Goal: Task Accomplishment & Management: Manage account settings

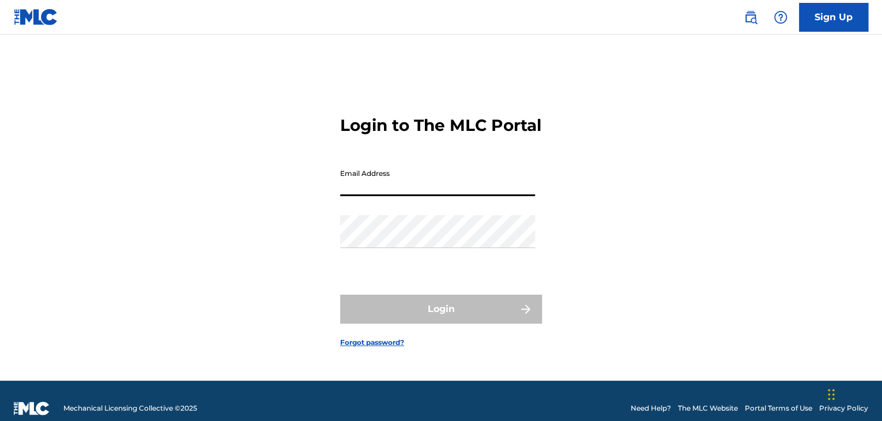
click at [451, 192] on input "Email Address" at bounding box center [437, 179] width 195 height 33
type input "[EMAIL_ADDRESS][DOMAIN_NAME]"
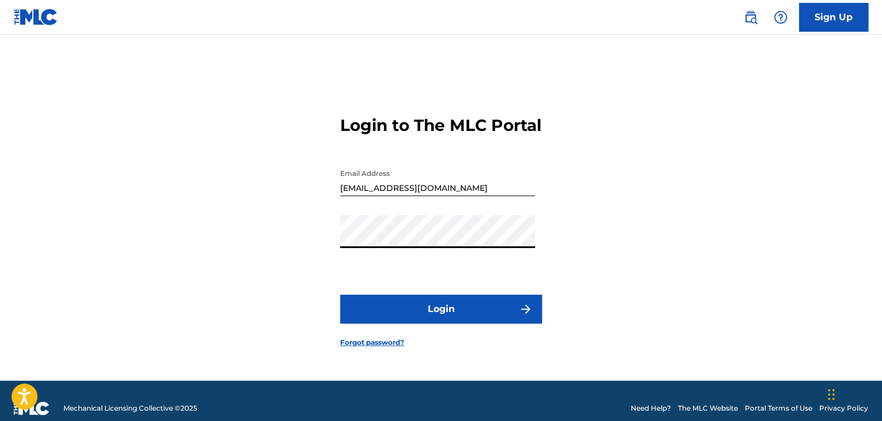
click at [340, 294] on button "Login" at bounding box center [441, 308] width 202 height 29
click at [454, 316] on button "Login" at bounding box center [441, 308] width 202 height 29
click at [340, 294] on button "Login" at bounding box center [441, 308] width 202 height 29
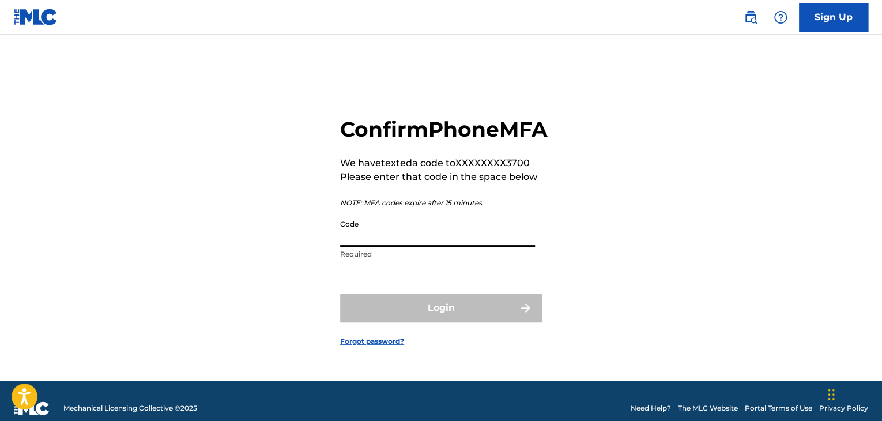
drag, startPoint x: 398, startPoint y: 260, endPoint x: 396, endPoint y: 247, distance: 13.9
click at [396, 247] on input "Code" at bounding box center [437, 230] width 195 height 33
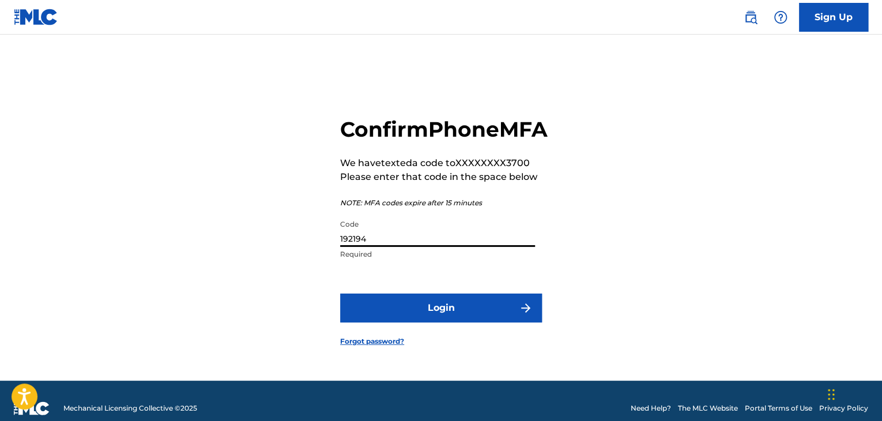
type input "192194"
click at [340, 293] on button "Login" at bounding box center [441, 307] width 202 height 29
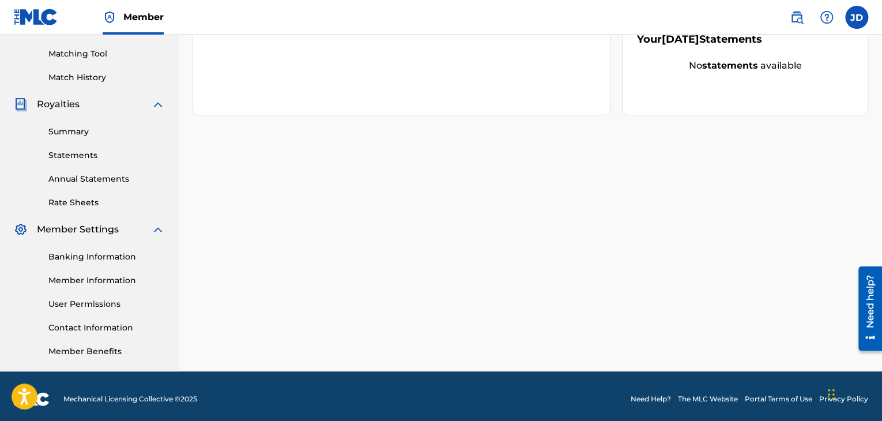
scroll to position [294, 0]
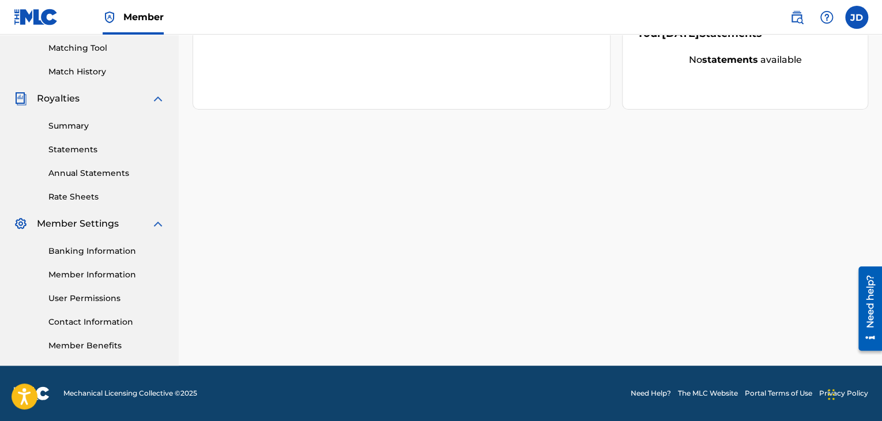
click at [104, 250] on link "Banking Information" at bounding box center [106, 251] width 116 height 12
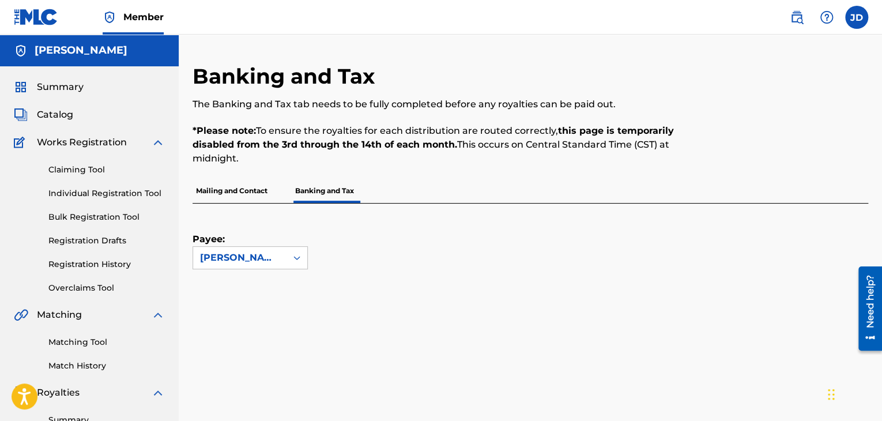
click at [229, 195] on p "Mailing and Contact" at bounding box center [231, 191] width 78 height 24
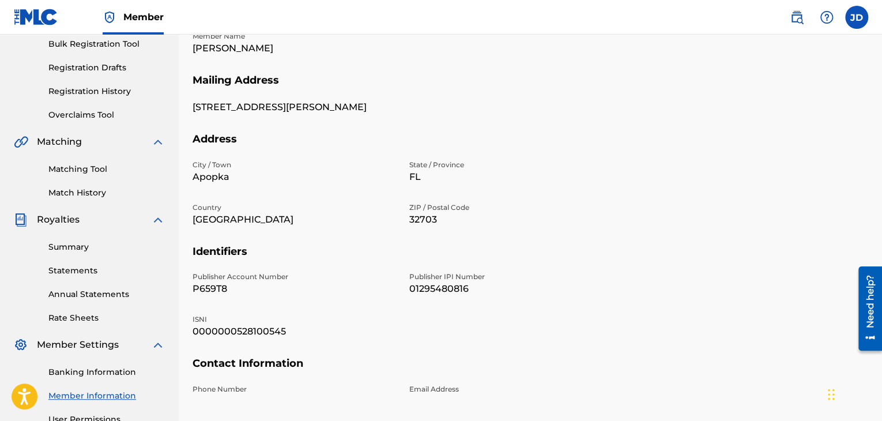
scroll to position [288, 0]
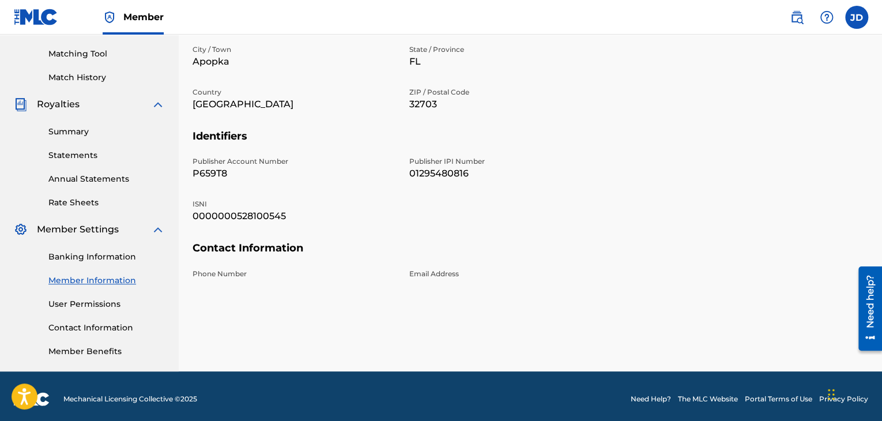
click at [227, 277] on p "Phone Number" at bounding box center [293, 274] width 203 height 10
click at [290, 242] on h5 "Contact Information" at bounding box center [529, 254] width 675 height 27
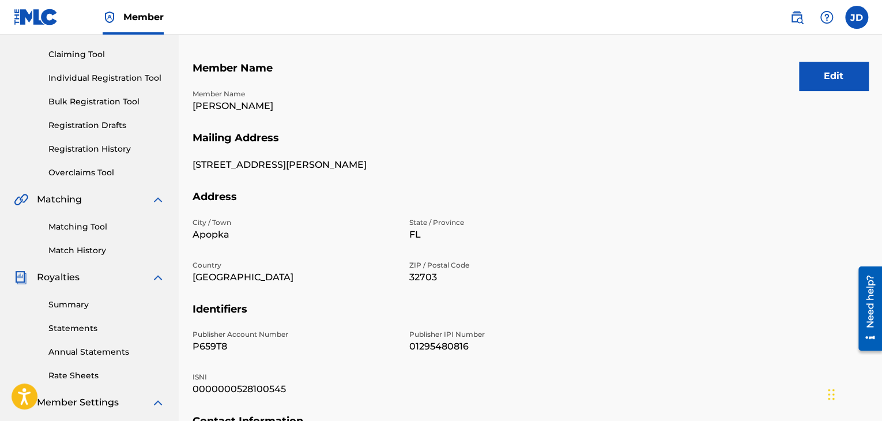
scroll to position [58, 0]
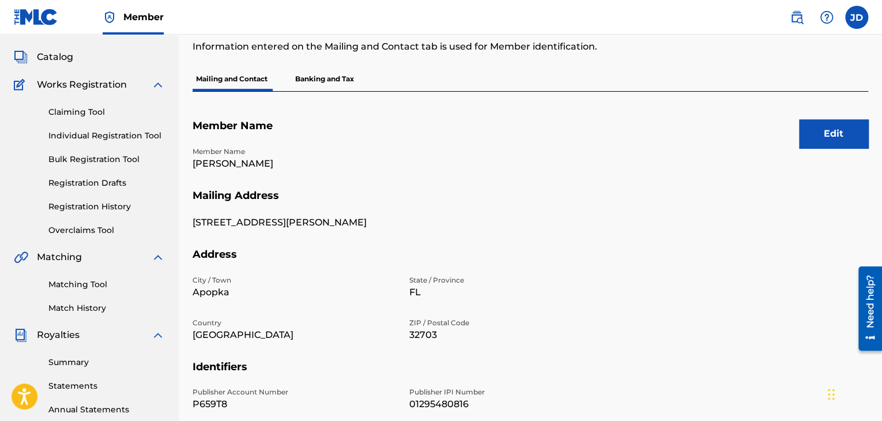
click at [333, 77] on p "Banking and Tax" at bounding box center [325, 79] width 66 height 24
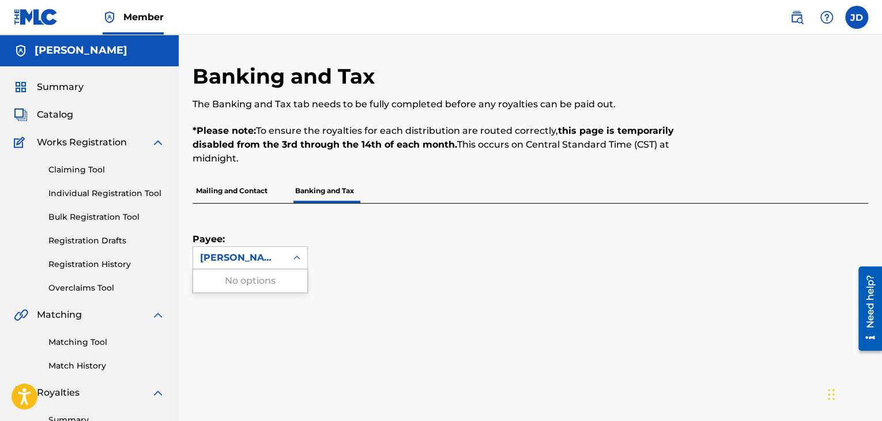
click at [252, 259] on div "Joel Desile" at bounding box center [240, 258] width 80 height 14
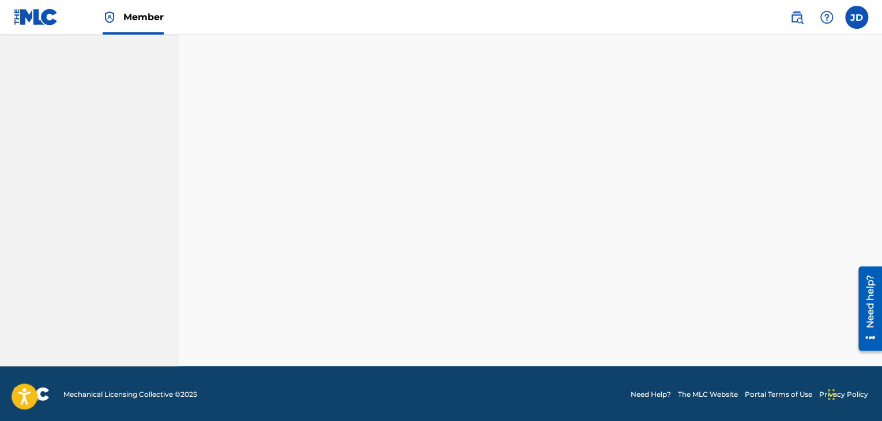
scroll to position [294, 0]
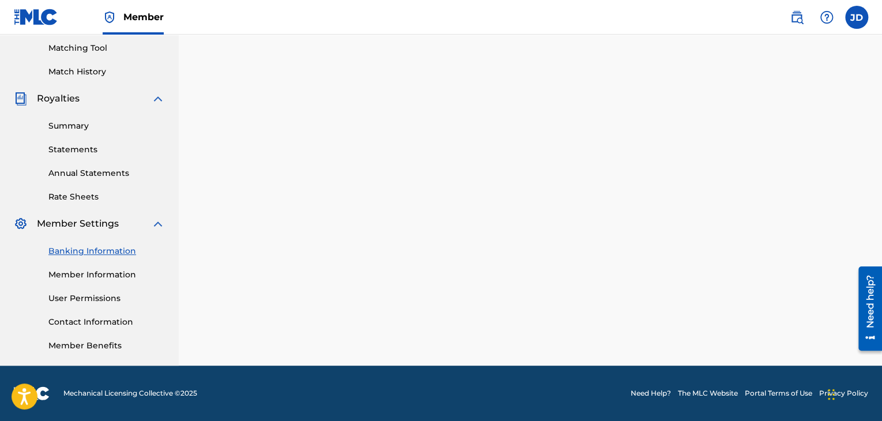
click at [83, 279] on link "Member Information" at bounding box center [106, 275] width 116 height 12
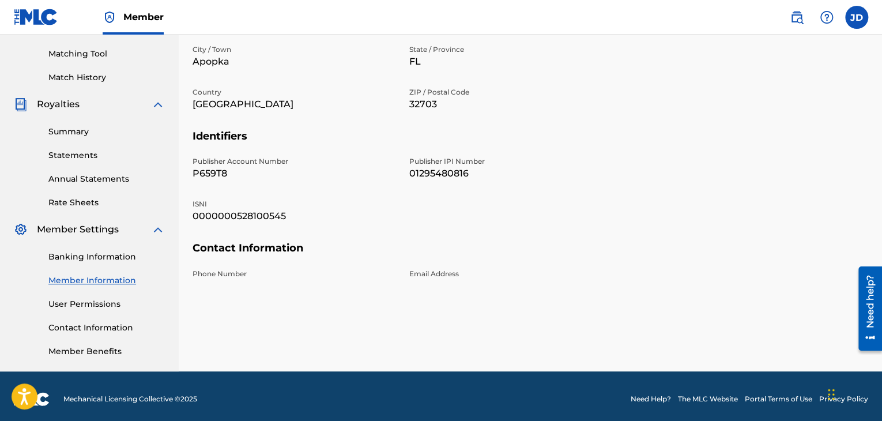
scroll to position [58, 0]
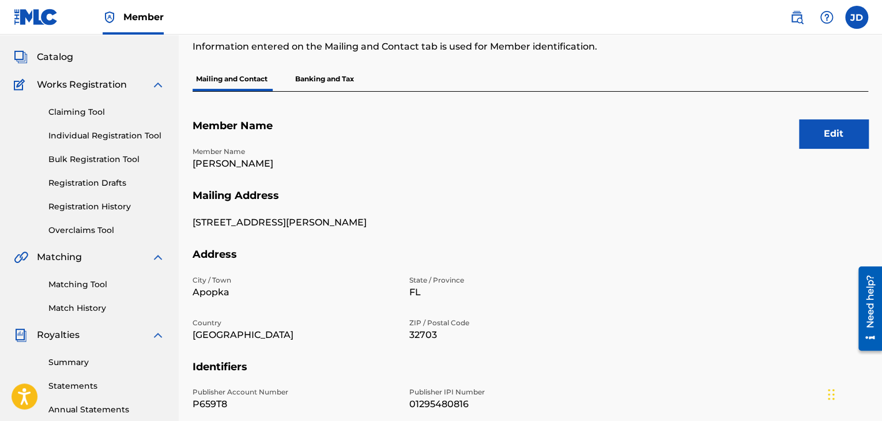
click at [860, 143] on button "Edit" at bounding box center [833, 133] width 69 height 29
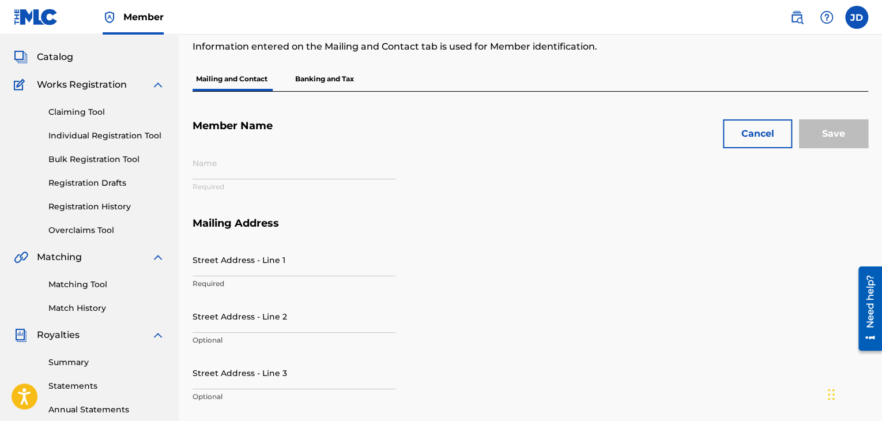
type input "Joel Desile"
type input "918 Haas Ave"
type input "Apopka"
type input "32703"
type input "P659T8"
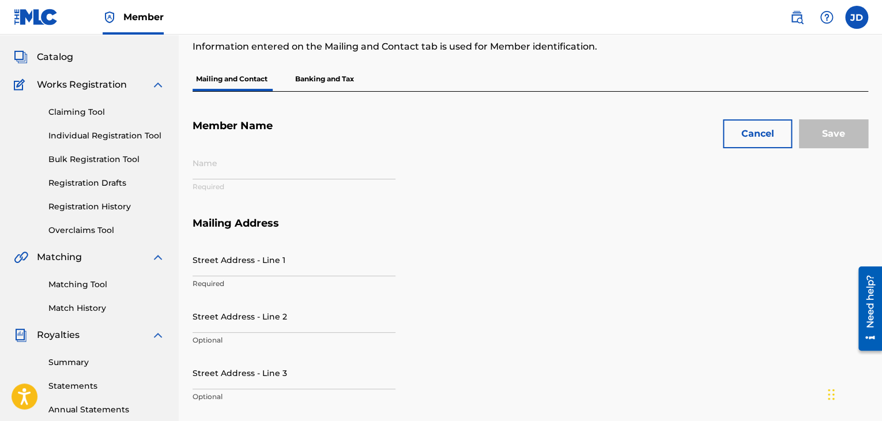
type input "01295480816"
type input "0000000528100545"
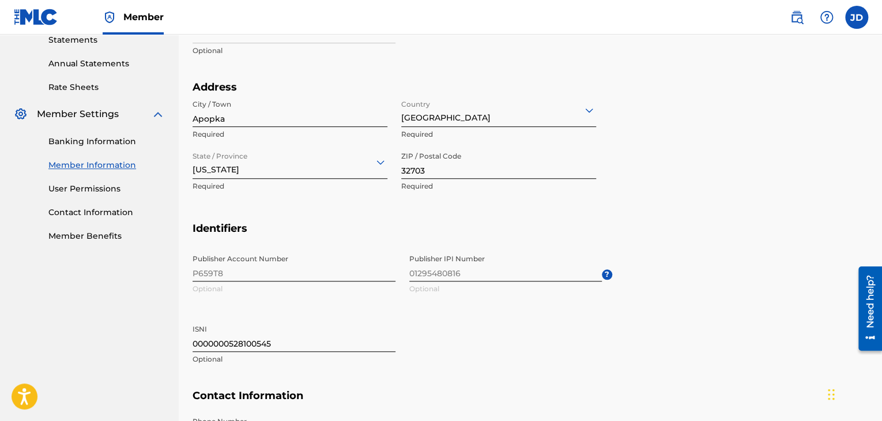
scroll to position [551, 0]
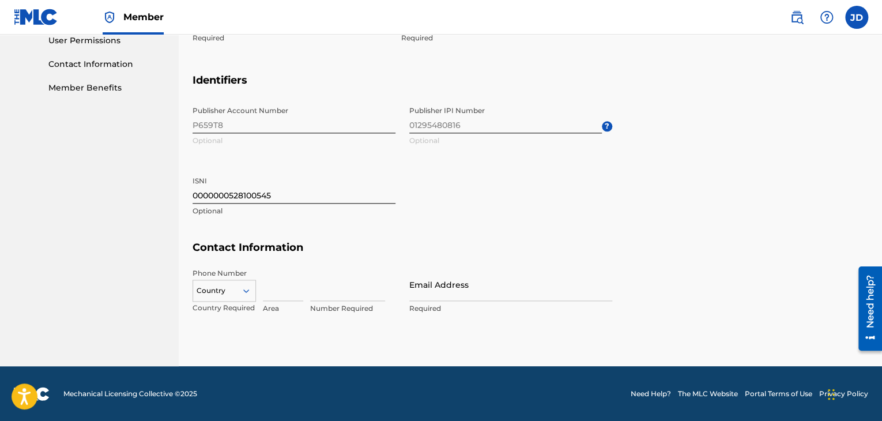
click at [281, 286] on input at bounding box center [283, 284] width 40 height 33
type input "1"
click at [340, 290] on input at bounding box center [347, 284] width 75 height 33
type input "5343700"
click at [479, 297] on input "Email Address" at bounding box center [510, 284] width 203 height 33
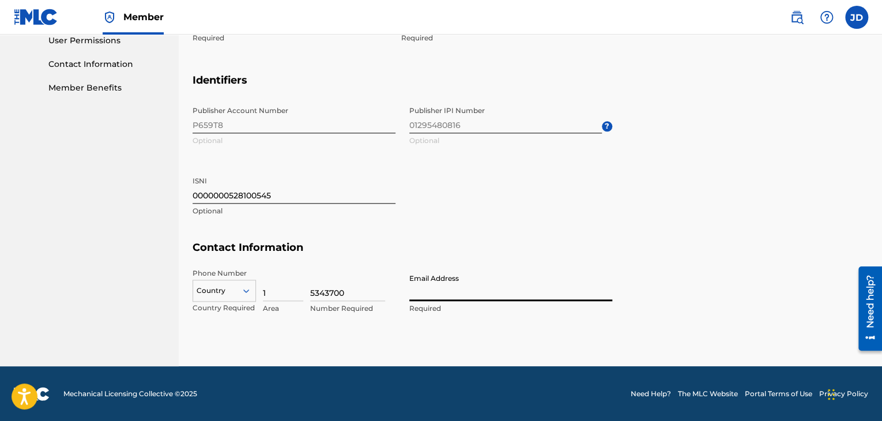
type input "Sarealtv@gmail.com"
click at [719, 298] on section "Contact Information Phone Number Country Country Required 1 Area 5343700 Number…" at bounding box center [529, 289] width 675 height 97
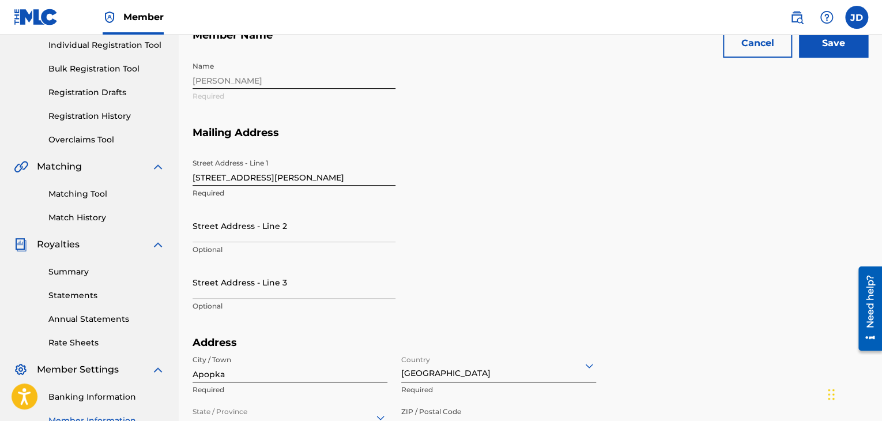
scroll to position [33, 0]
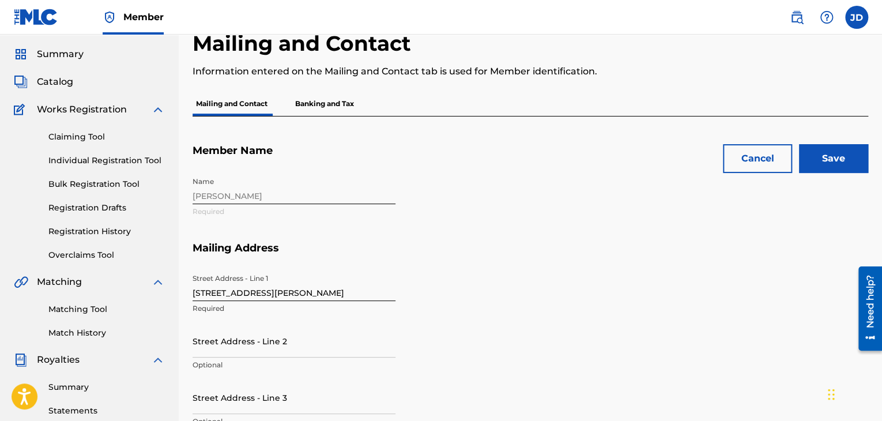
click at [833, 163] on input "Save" at bounding box center [833, 158] width 69 height 29
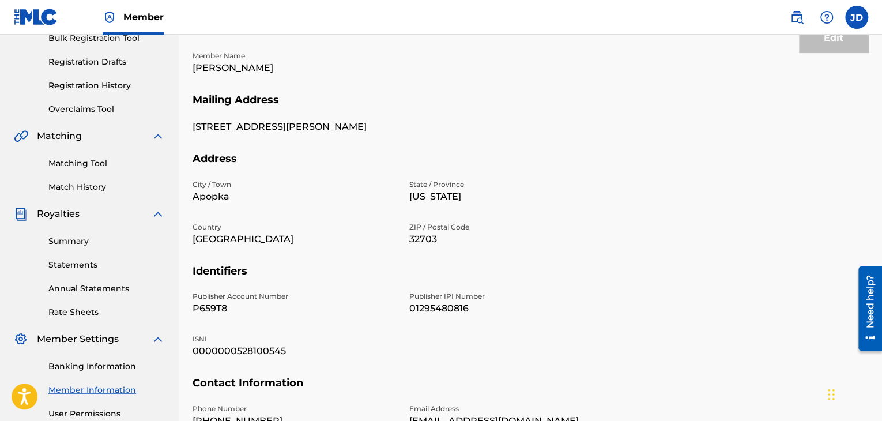
scroll to position [0, 0]
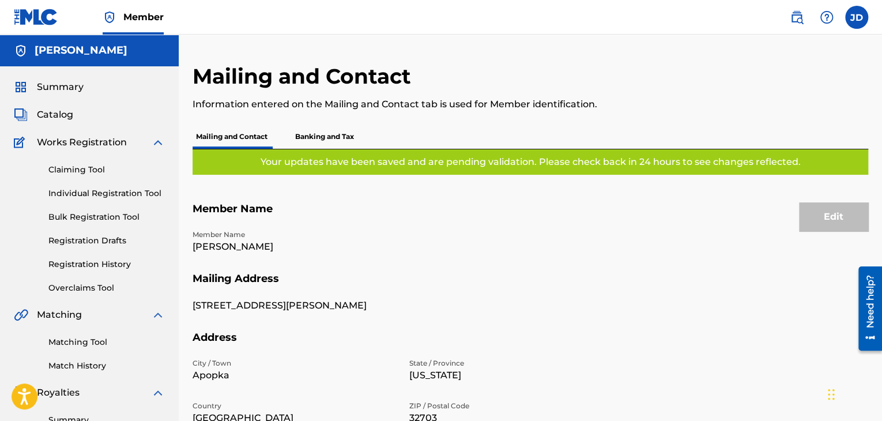
click at [822, 222] on div "Edit" at bounding box center [833, 216] width 69 height 29
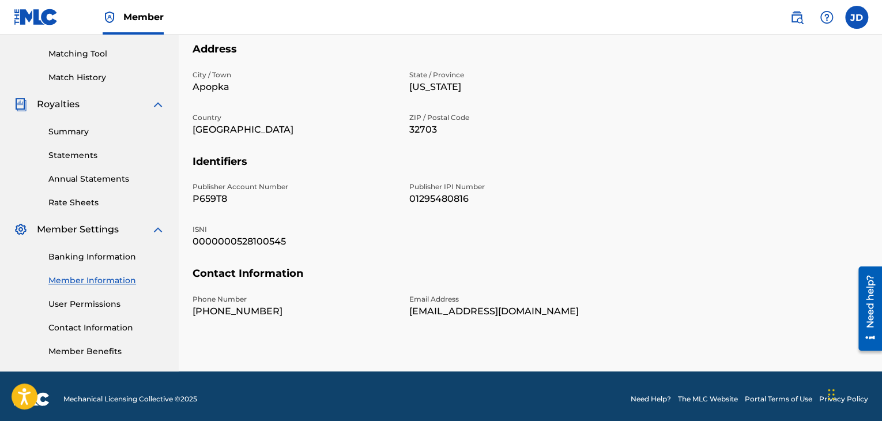
scroll to position [294, 0]
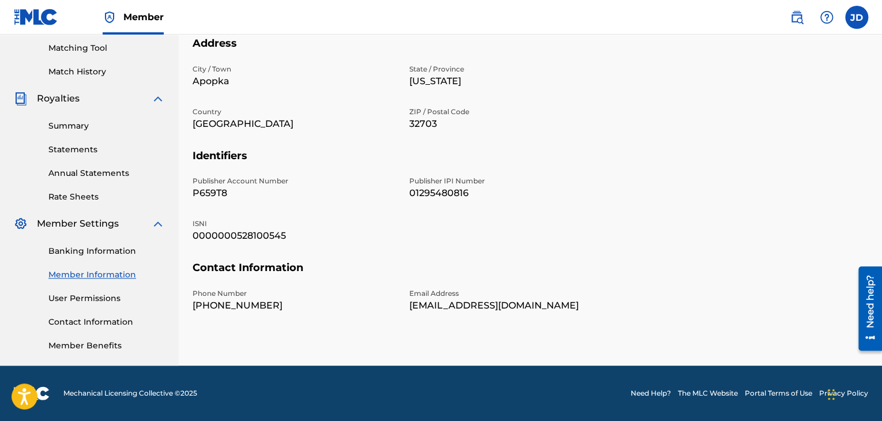
click at [201, 305] on p "+0-1-5343700" at bounding box center [293, 306] width 203 height 14
click at [218, 305] on p "+0-1-5343700" at bounding box center [293, 306] width 203 height 14
drag, startPoint x: 208, startPoint y: 306, endPoint x: 195, endPoint y: 307, distance: 13.3
click at [195, 307] on p "+0-1-5343700" at bounding box center [293, 306] width 203 height 14
click at [309, 296] on p "Phone Number" at bounding box center [293, 293] width 203 height 10
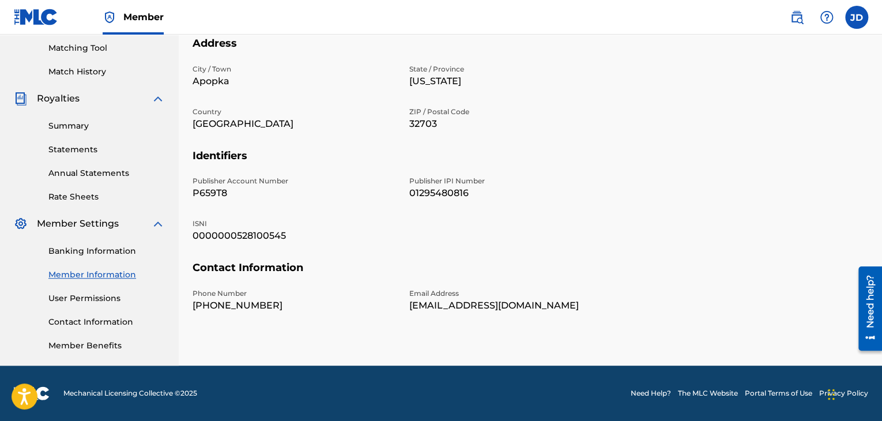
click at [141, 296] on link "User Permissions" at bounding box center [106, 298] width 116 height 12
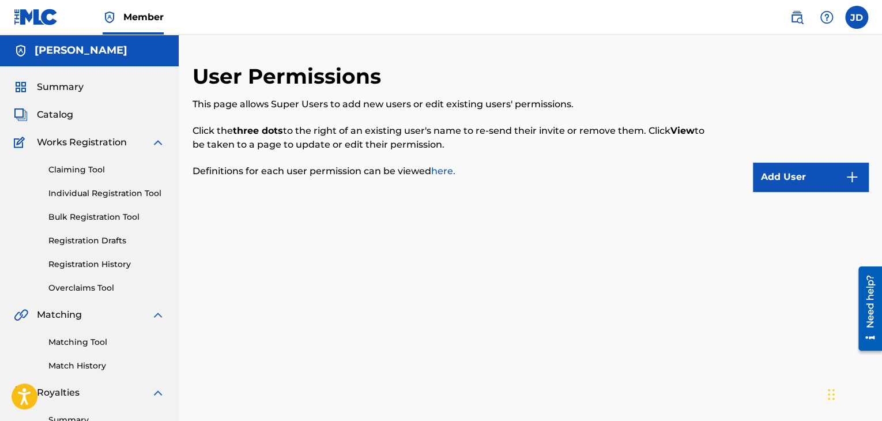
drag, startPoint x: 141, startPoint y: 296, endPoint x: 210, endPoint y: 299, distance: 68.6
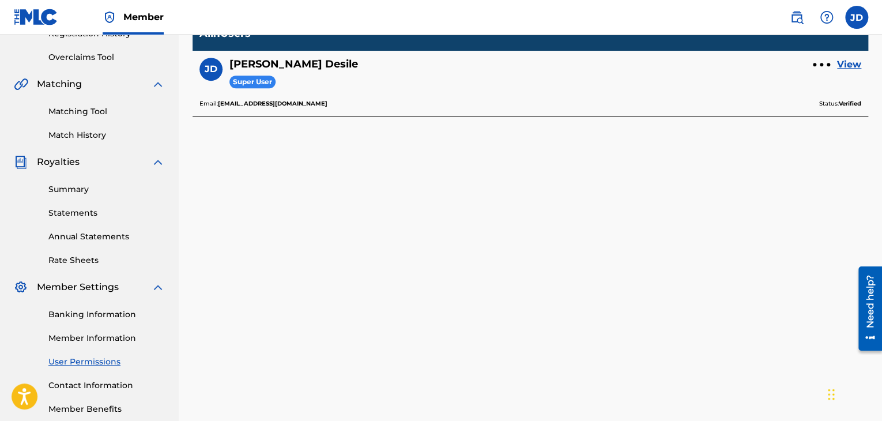
scroll to position [294, 0]
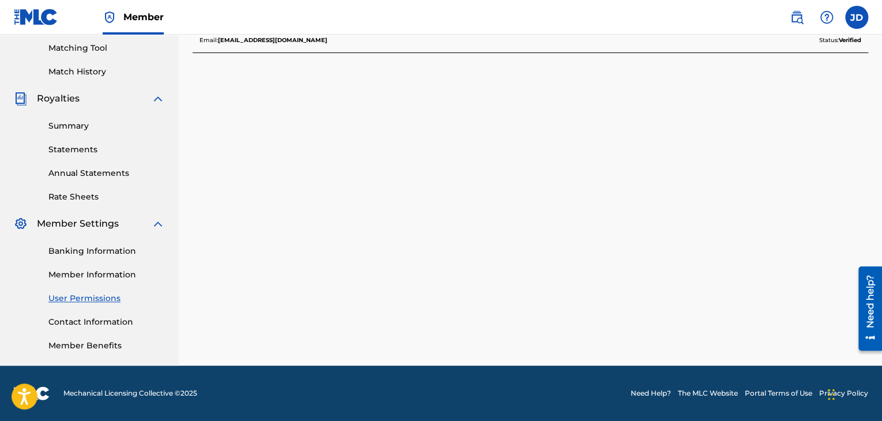
click at [102, 270] on link "Member Information" at bounding box center [106, 275] width 116 height 12
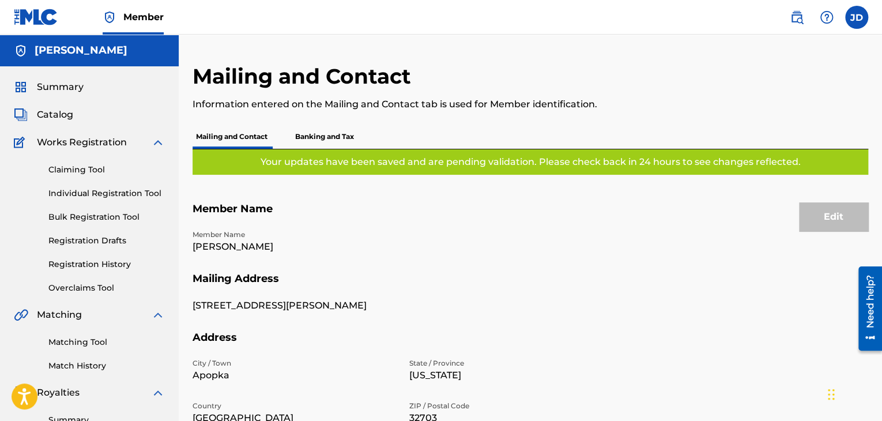
scroll to position [231, 0]
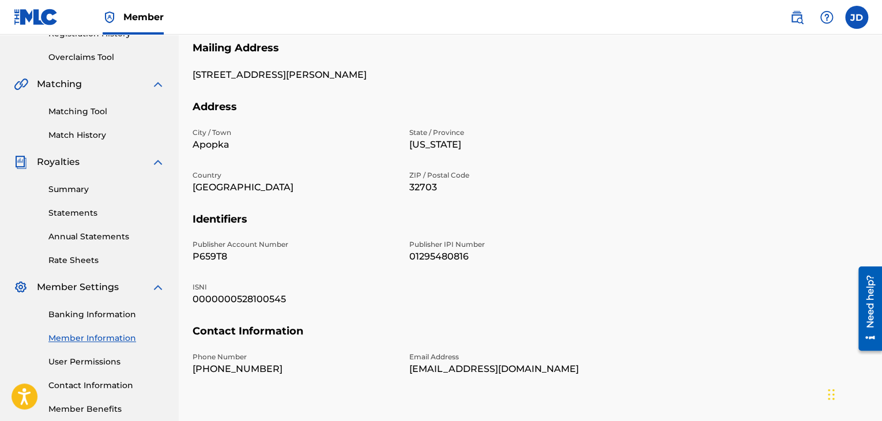
click at [64, 362] on link "User Permissions" at bounding box center [106, 362] width 116 height 12
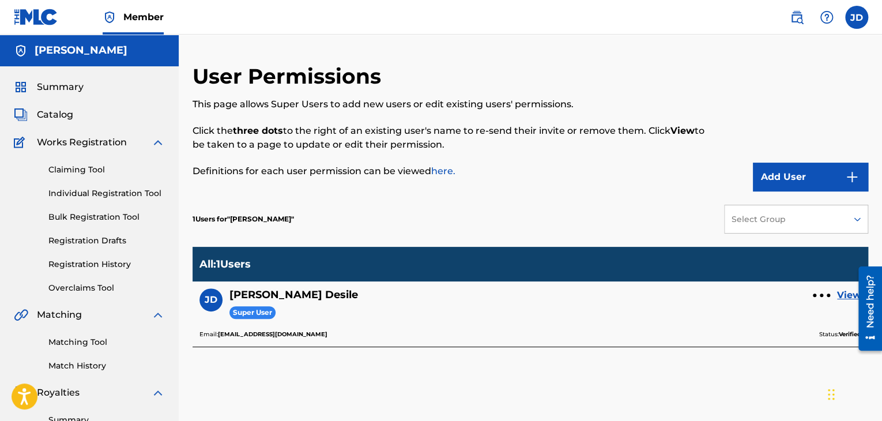
click at [785, 174] on button "Add User" at bounding box center [810, 177] width 115 height 29
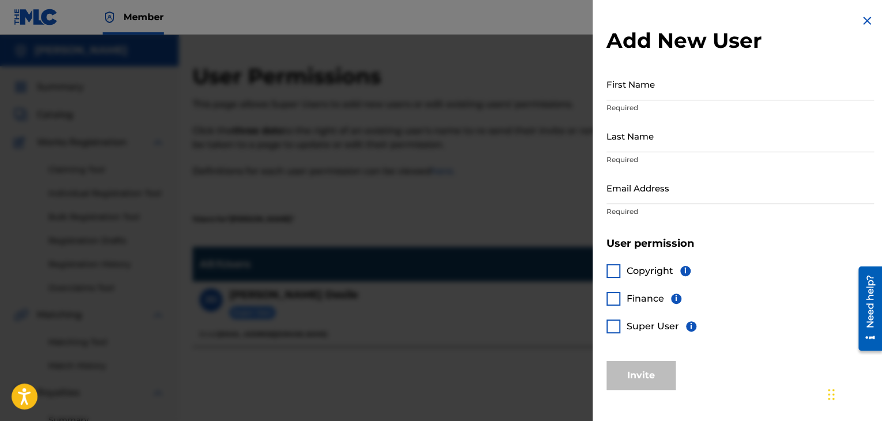
click at [677, 90] on input "First Name" at bounding box center [739, 83] width 267 height 33
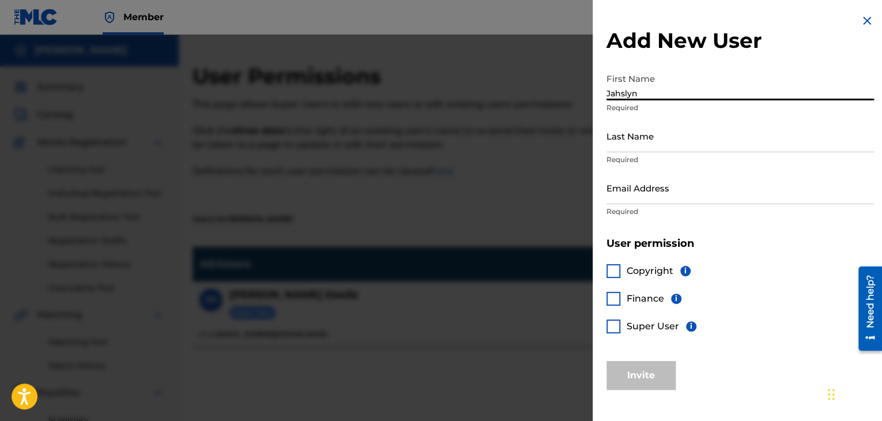
type input "Jahslyn"
click at [662, 138] on input "Last Name" at bounding box center [739, 135] width 267 height 33
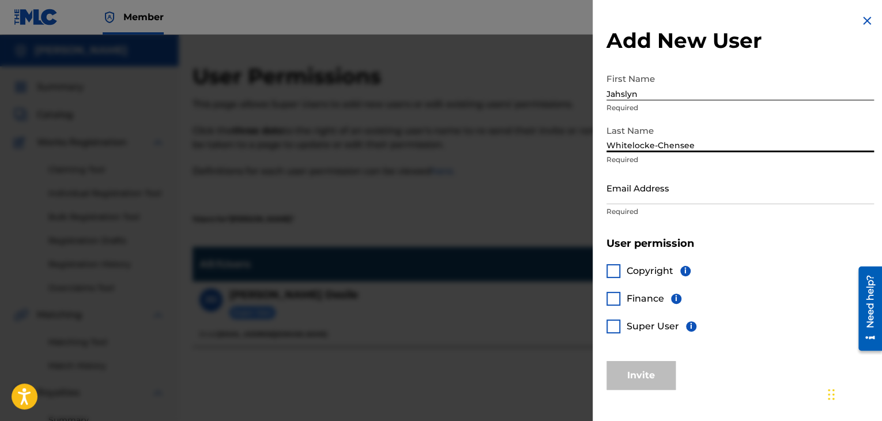
click at [708, 149] on input "Whitelocke-Chensee" at bounding box center [739, 135] width 267 height 33
type input "Whitelocke-Chensee"
click at [629, 190] on input "Email Address" at bounding box center [739, 187] width 267 height 33
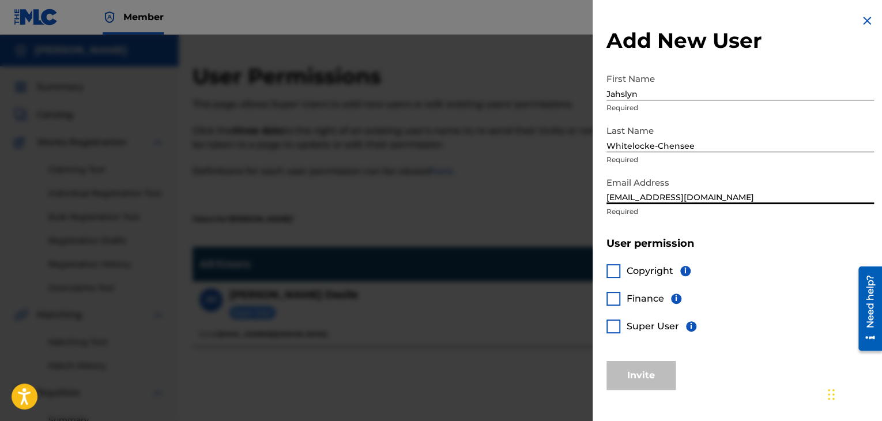
type input "caliimusic3@gmail.com"
click at [618, 269] on div at bounding box center [613, 271] width 14 height 14
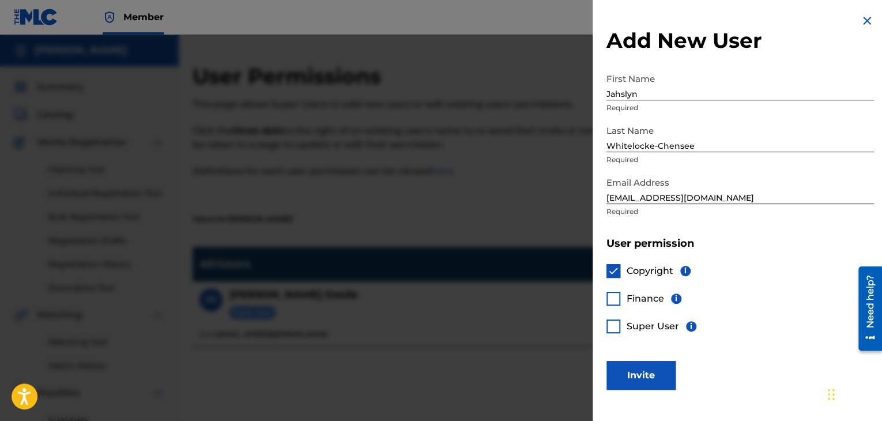
click at [622, 298] on div "Finance i" at bounding box center [643, 299] width 75 height 14
click at [618, 307] on div "Copyright i Finance i Super User i" at bounding box center [739, 305] width 267 height 111
click at [616, 301] on div at bounding box center [613, 299] width 14 height 14
click at [617, 324] on div at bounding box center [613, 326] width 14 height 14
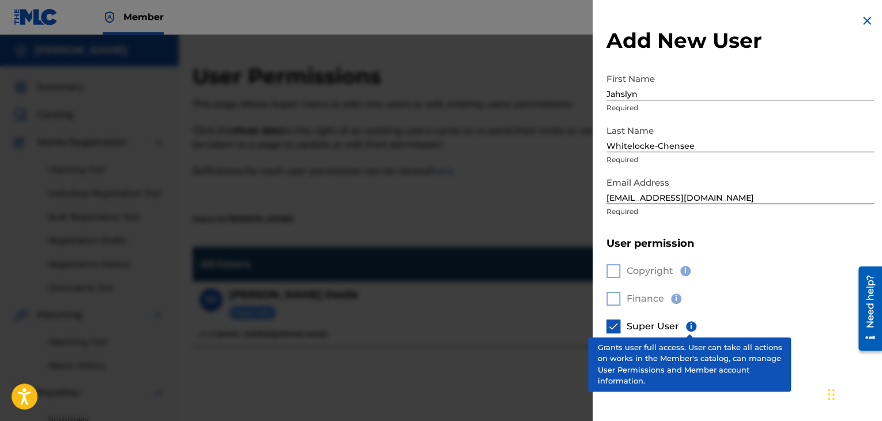
click at [614, 400] on div "Add New User First Name Jahslyn Required Last Name Whitelocke-Chensee Required …" at bounding box center [739, 201] width 295 height 403
click at [709, 324] on div "Copyright i Finance i Super User i" at bounding box center [739, 305] width 267 height 111
click at [690, 328] on span "i" at bounding box center [691, 326] width 10 height 10
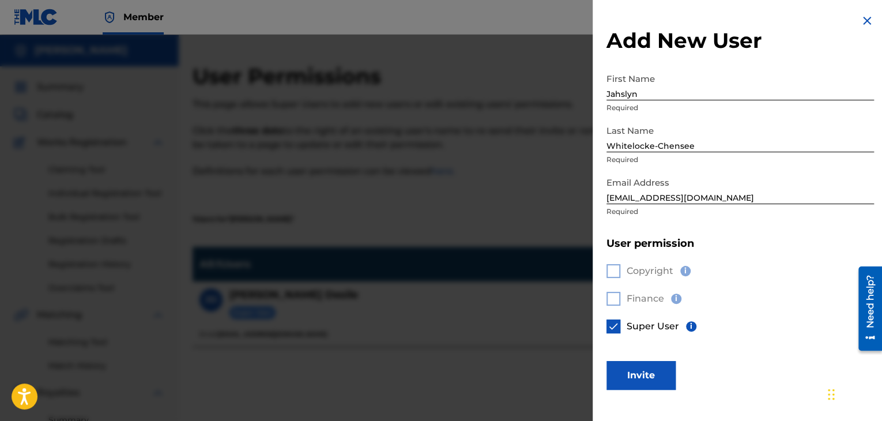
click at [628, 362] on button "Invite" at bounding box center [640, 375] width 69 height 29
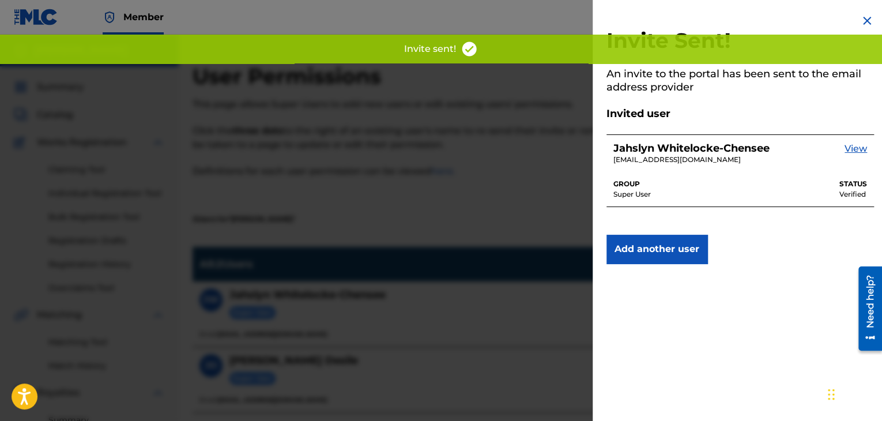
click at [862, 22] on img at bounding box center [867, 21] width 14 height 14
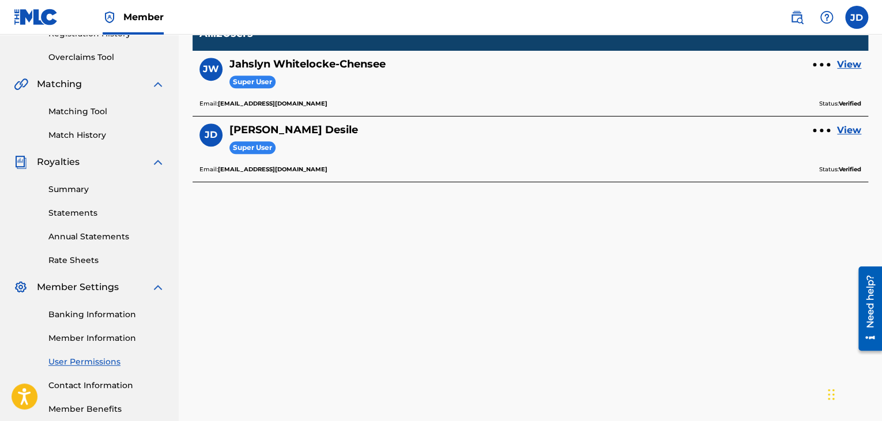
scroll to position [288, 0]
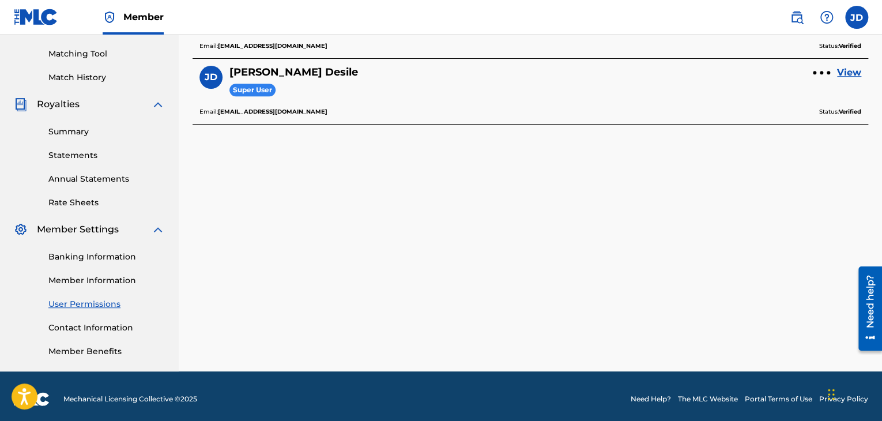
click at [109, 330] on link "Contact Information" at bounding box center [106, 328] width 116 height 12
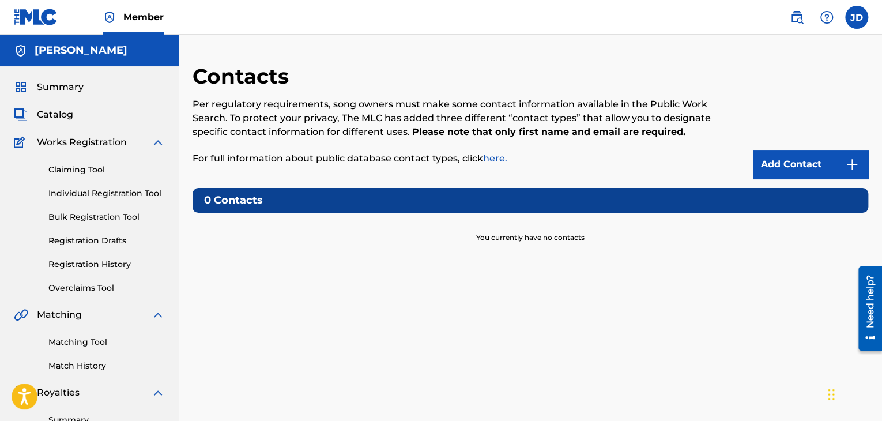
click at [793, 157] on link "Add Contact" at bounding box center [810, 164] width 115 height 29
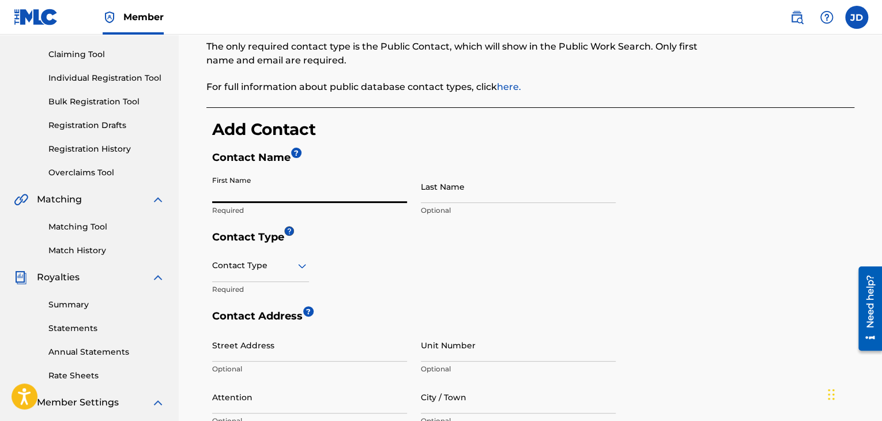
click at [329, 197] on input "First Name" at bounding box center [309, 186] width 195 height 33
type input "Sareal"
click at [288, 267] on div at bounding box center [260, 265] width 97 height 14
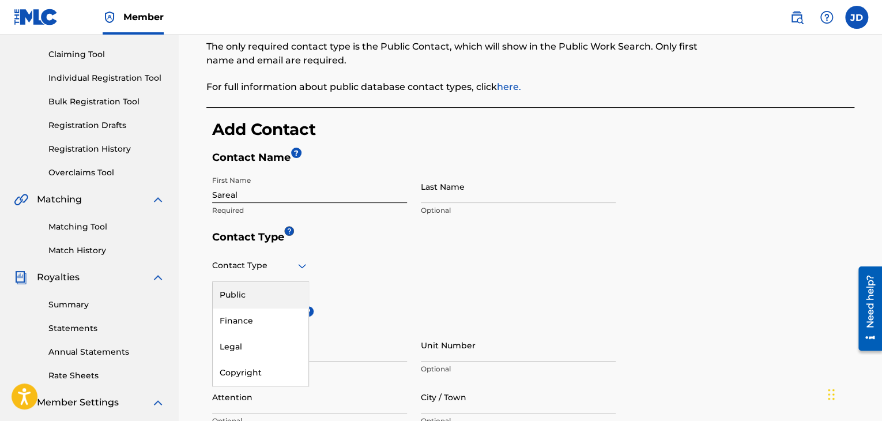
click at [256, 303] on div "Public" at bounding box center [261, 295] width 96 height 26
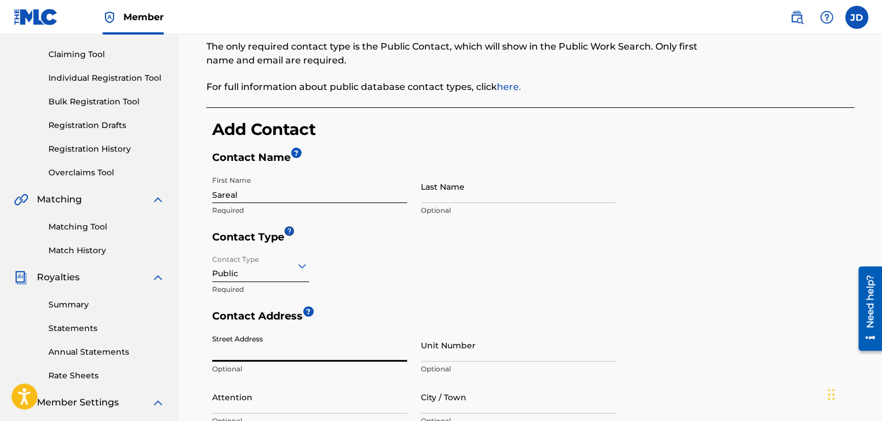
click at [367, 356] on input "Street Address" at bounding box center [309, 344] width 195 height 33
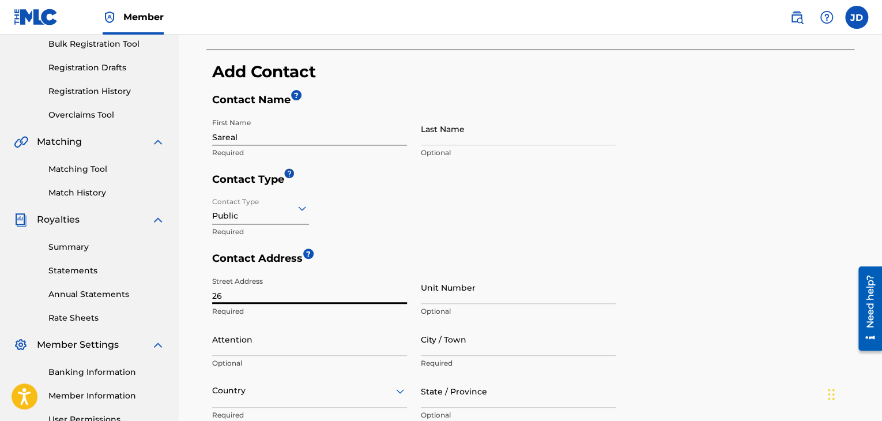
type input "2"
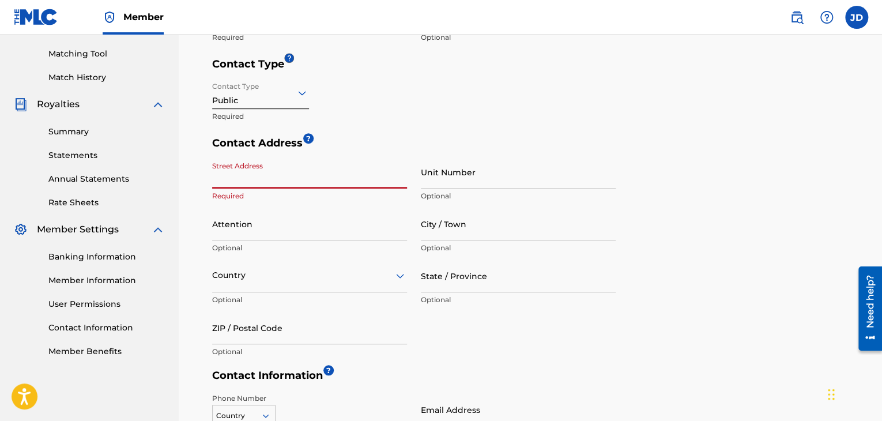
scroll to position [403, 0]
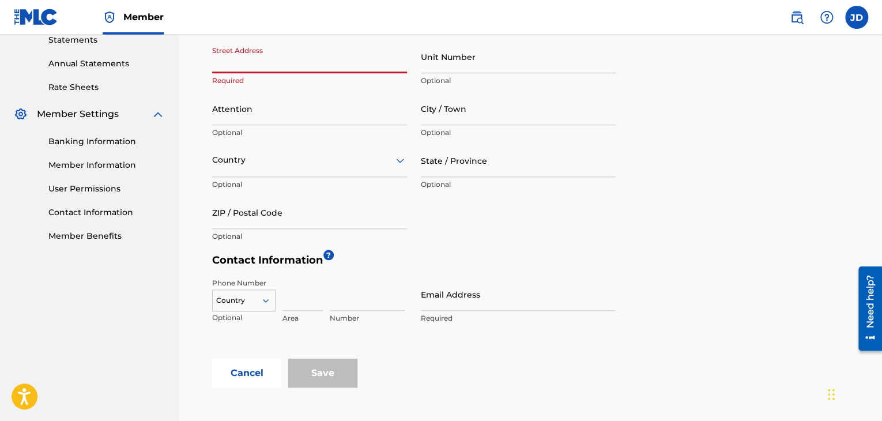
click at [258, 303] on div "Country" at bounding box center [243, 297] width 63 height 17
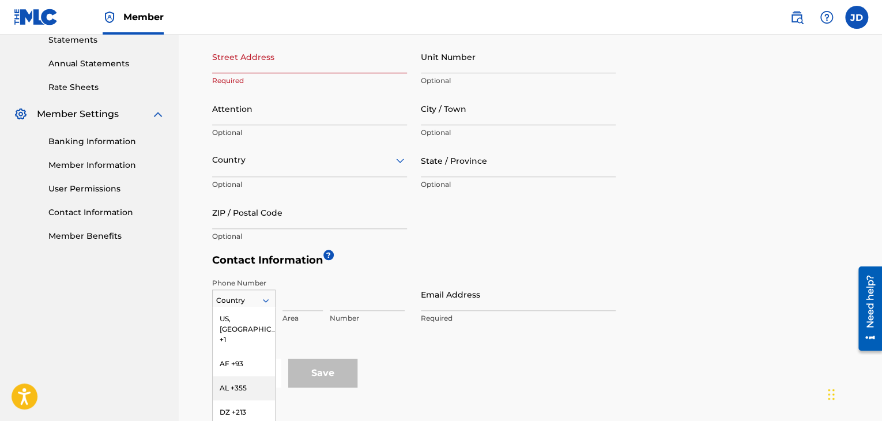
scroll to position [462, 0]
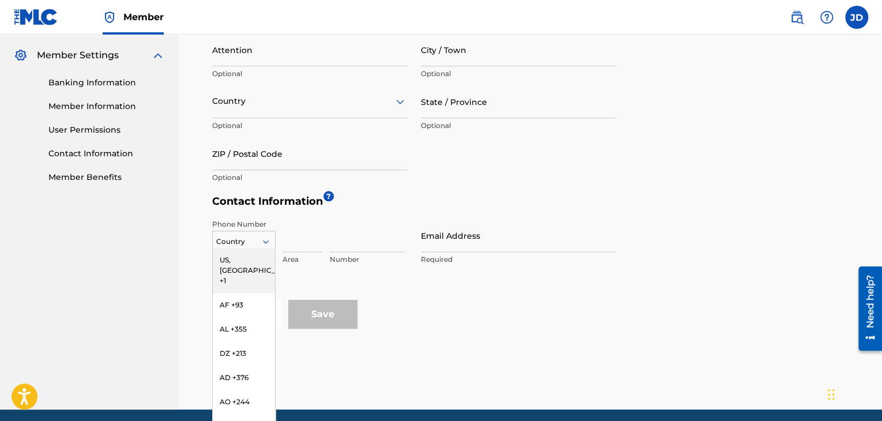
click at [242, 261] on div "US, CA +1" at bounding box center [244, 270] width 62 height 45
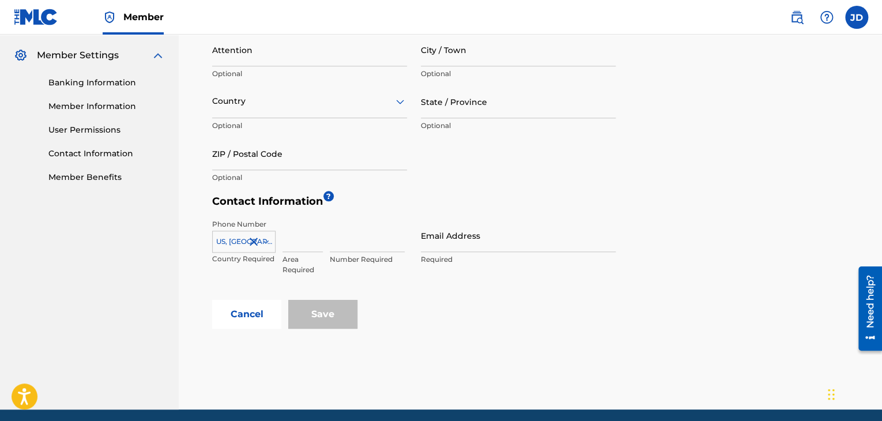
click at [296, 245] on input at bounding box center [302, 235] width 40 height 33
type input "407"
click at [362, 243] on input at bounding box center [367, 235] width 75 height 33
type input "5343700"
click at [478, 247] on input "Email Address" at bounding box center [518, 235] width 195 height 33
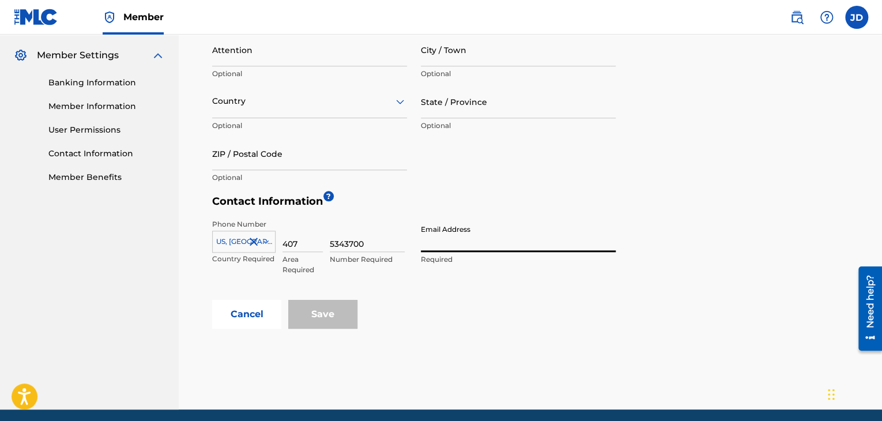
type input "Sarealtv@gmail.com"
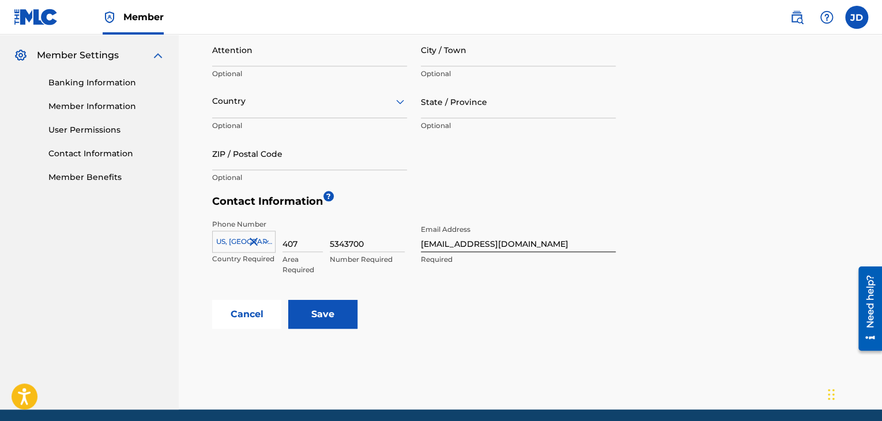
click at [303, 305] on input "Save" at bounding box center [322, 314] width 69 height 29
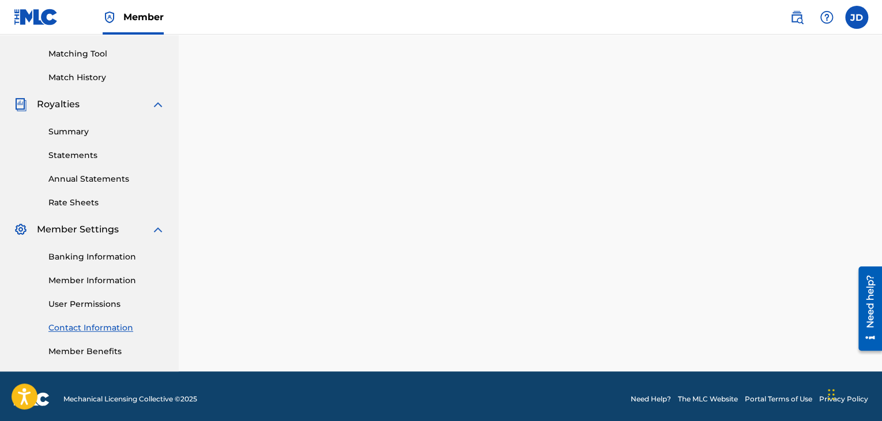
scroll to position [294, 0]
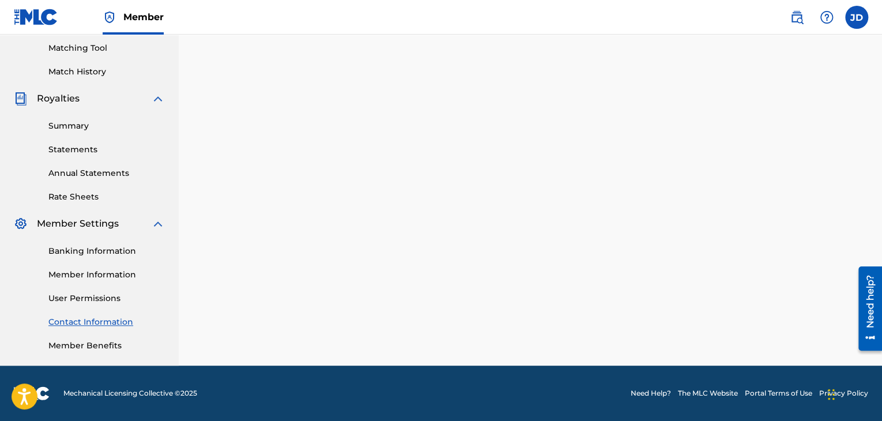
click at [67, 342] on link "Member Benefits" at bounding box center [106, 345] width 116 height 12
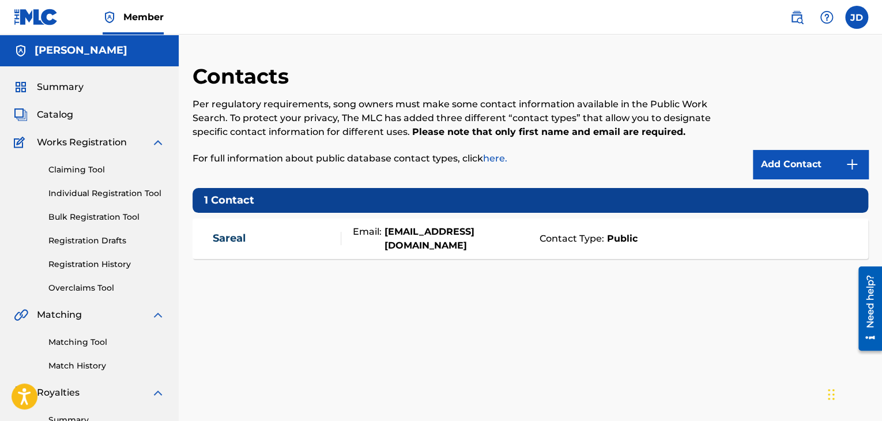
click at [856, 21] on label at bounding box center [856, 17] width 23 height 23
click at [856, 17] on input "[PERSON_NAME] [EMAIL_ADDRESS][DOMAIN_NAME] Notification Preferences Profile Log…" at bounding box center [856, 17] width 0 height 0
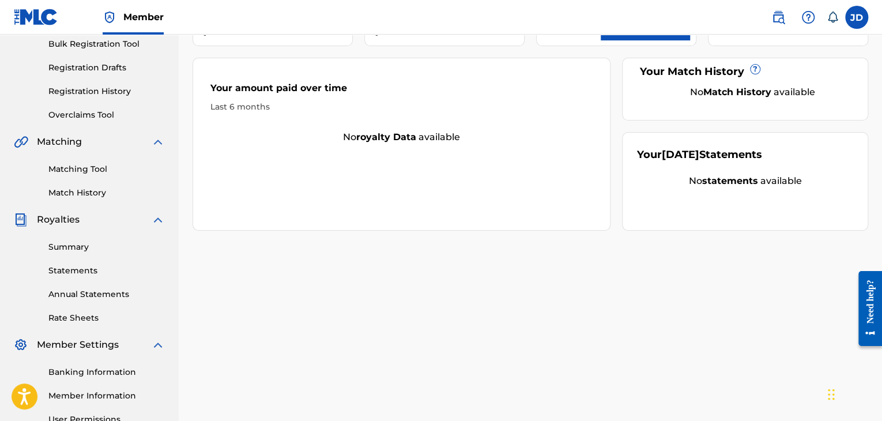
scroll to position [288, 0]
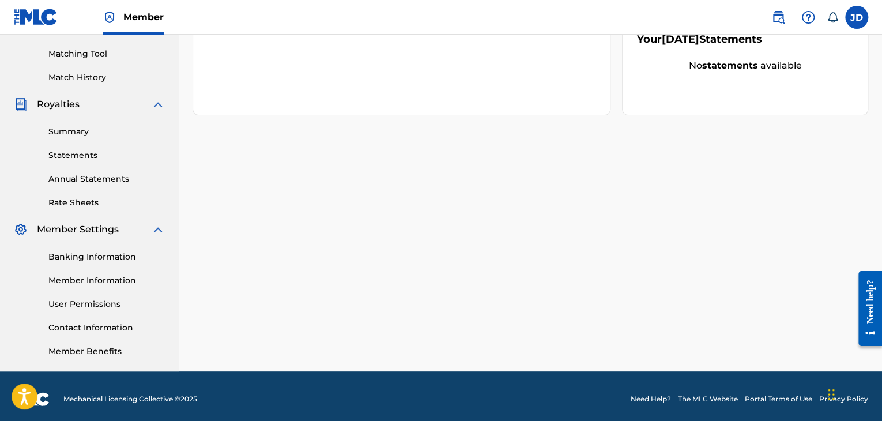
click at [158, 226] on img at bounding box center [158, 229] width 14 height 14
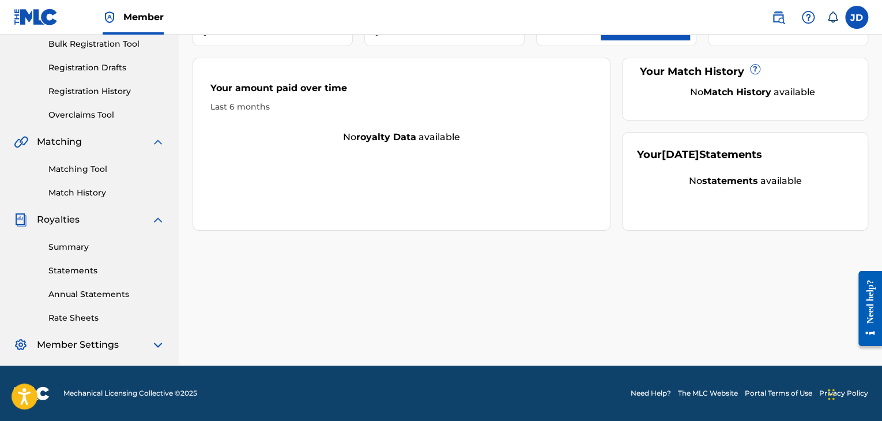
scroll to position [173, 0]
click at [78, 313] on link "Rate Sheets" at bounding box center [106, 318] width 116 height 12
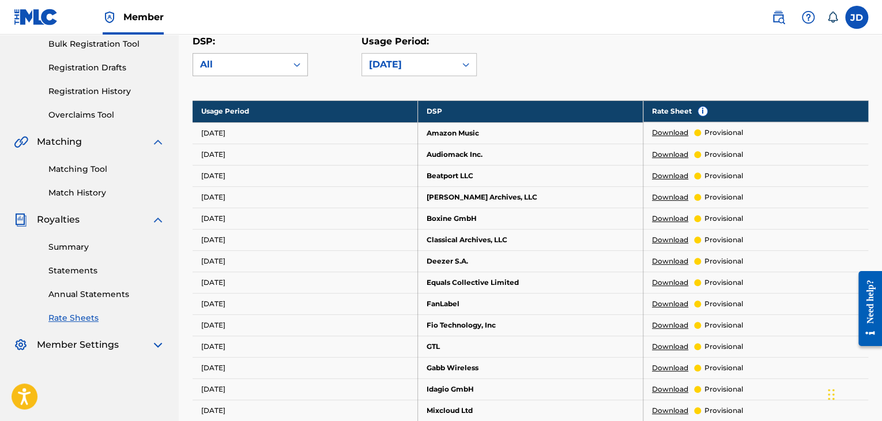
scroll to position [231, 0]
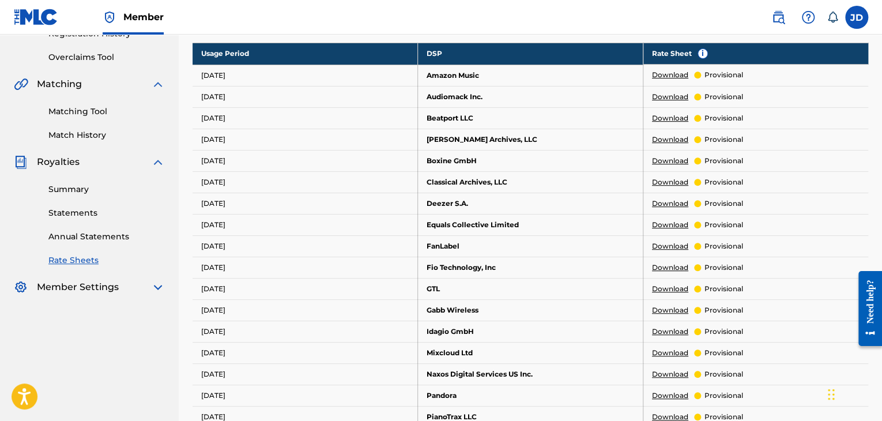
click at [149, 164] on div "Royalties" at bounding box center [89, 162] width 151 height 14
click at [157, 163] on img at bounding box center [158, 162] width 14 height 14
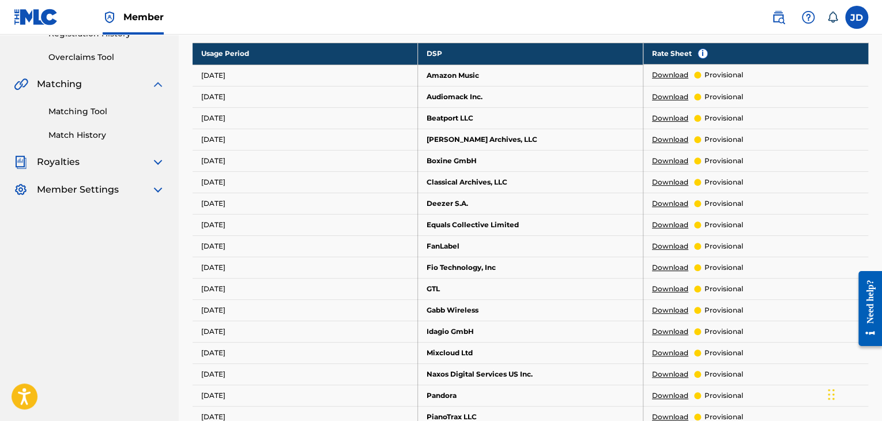
scroll to position [0, 0]
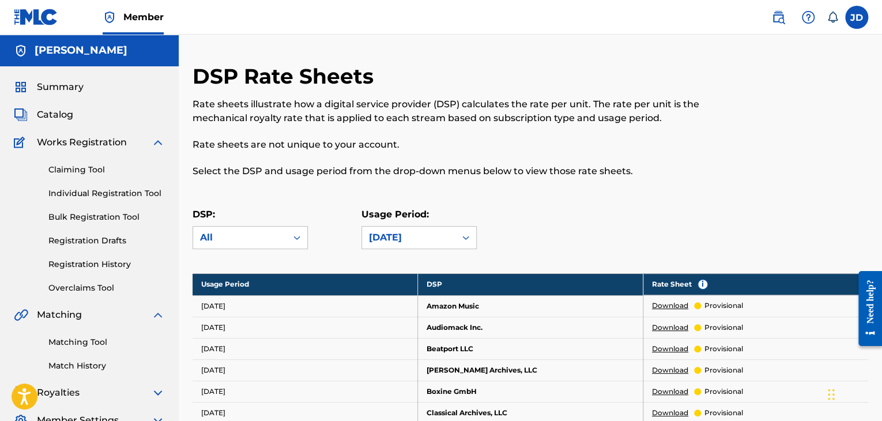
click at [114, 284] on link "Overclaims Tool" at bounding box center [106, 288] width 116 height 12
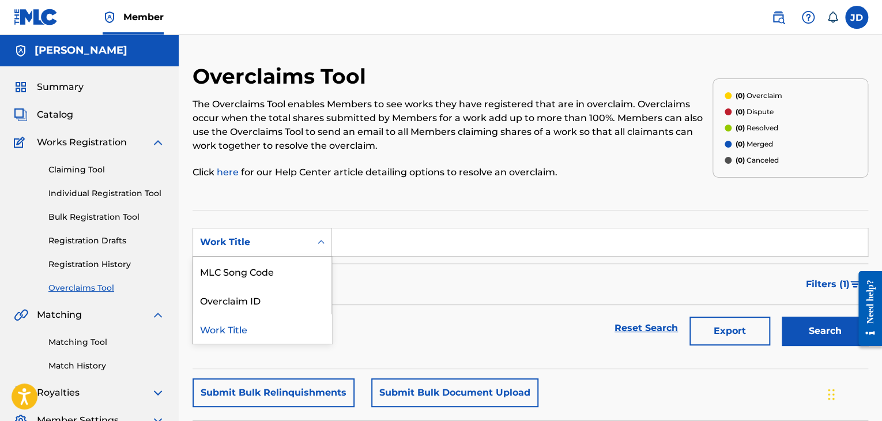
click at [293, 236] on div "Work Title" at bounding box center [252, 242] width 104 height 14
click at [429, 300] on div "Filters ( 1 )" at bounding box center [529, 283] width 675 height 41
click at [74, 171] on link "Claiming Tool" at bounding box center [106, 170] width 116 height 12
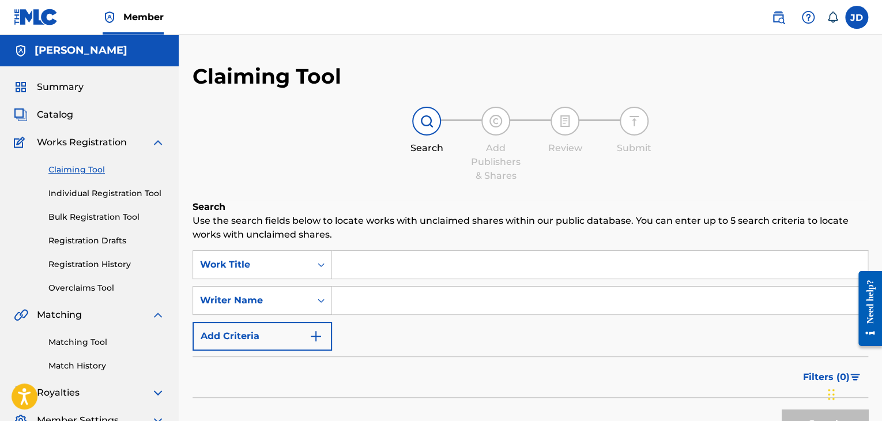
click at [415, 264] on input "Search Form" at bounding box center [599, 265] width 535 height 28
type input "C"
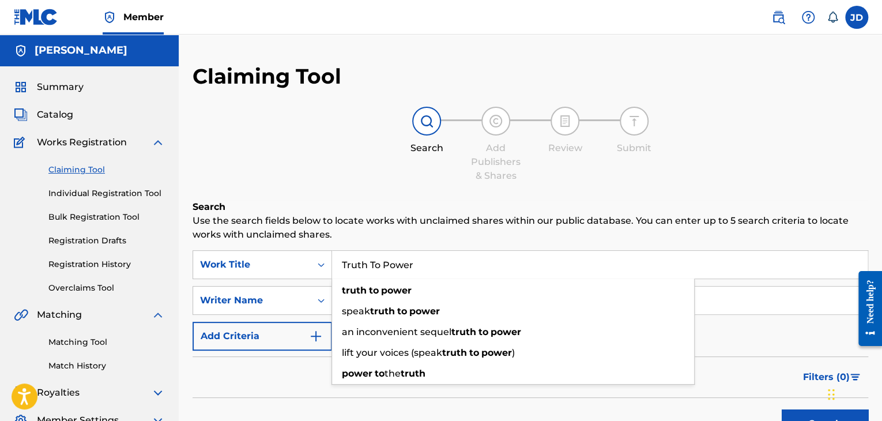
type input "Truth To Power"
click at [215, 158] on div "Search Add Publishers & Shares Review Submit" at bounding box center [529, 145] width 675 height 76
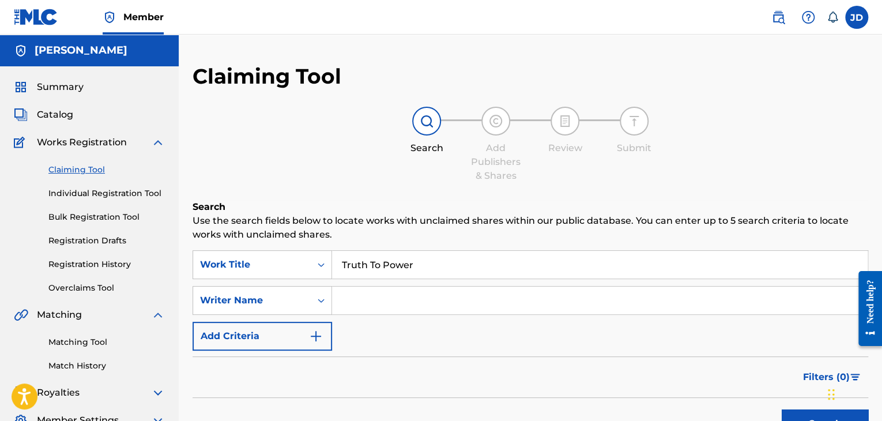
scroll to position [136, 0]
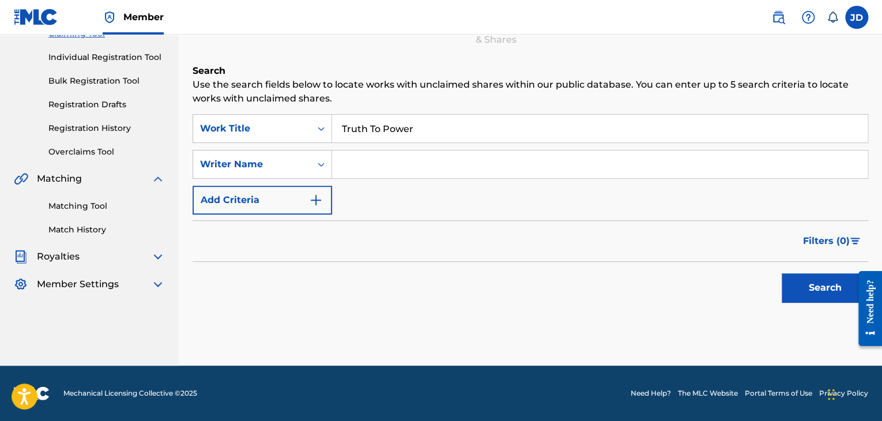
click at [122, 291] on div "Summary Catalog Works Registration Claiming Tool Individual Registration Tool B…" at bounding box center [89, 117] width 179 height 375
click at [124, 282] on div "Member Settings" at bounding box center [89, 284] width 151 height 14
click at [154, 285] on img at bounding box center [158, 284] width 14 height 14
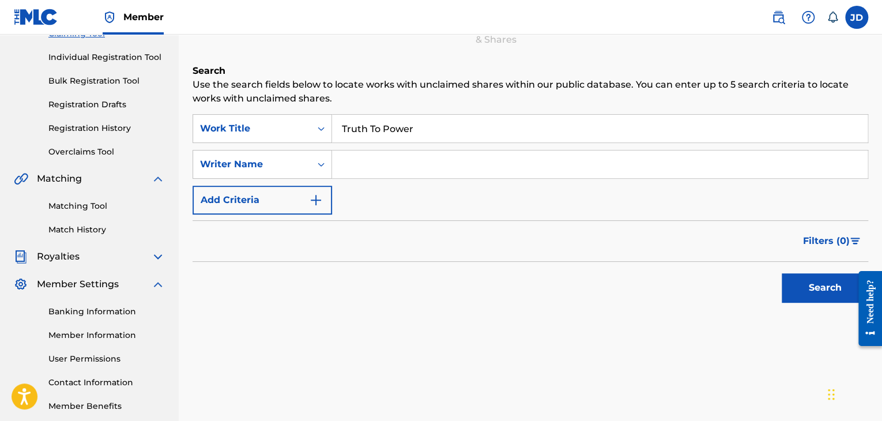
scroll to position [197, 0]
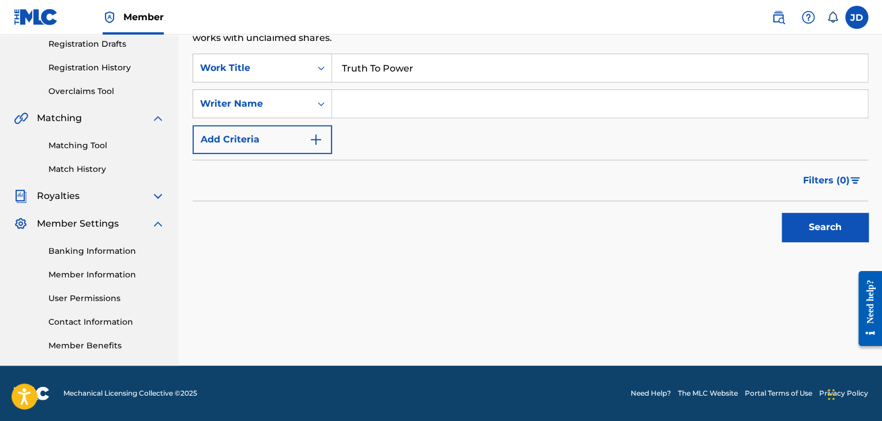
click at [99, 342] on link "Member Benefits" at bounding box center [106, 345] width 116 height 12
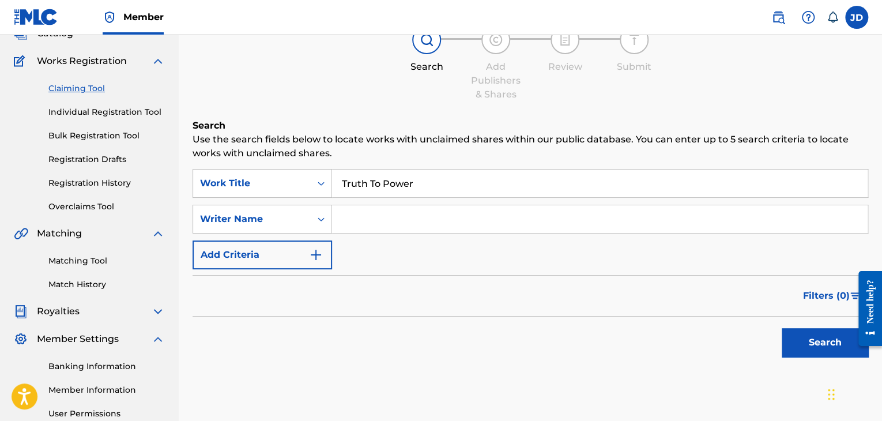
scroll to position [0, 0]
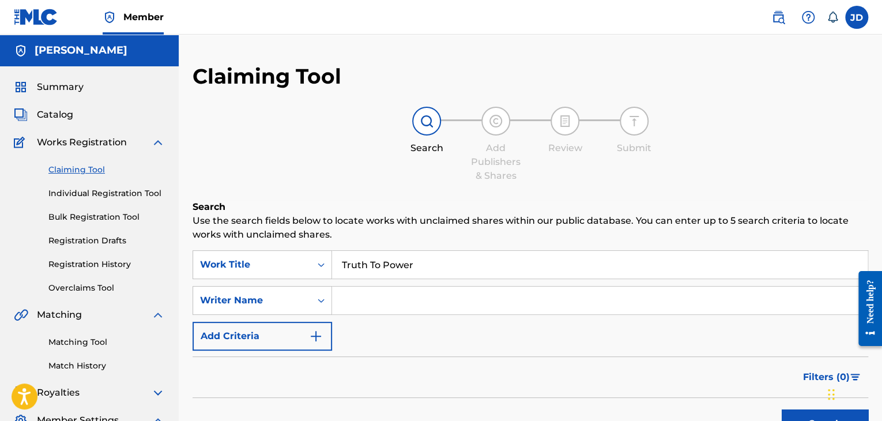
click at [74, 114] on div "Catalog" at bounding box center [89, 115] width 151 height 14
click at [53, 115] on span "Catalog" at bounding box center [55, 115] width 36 height 14
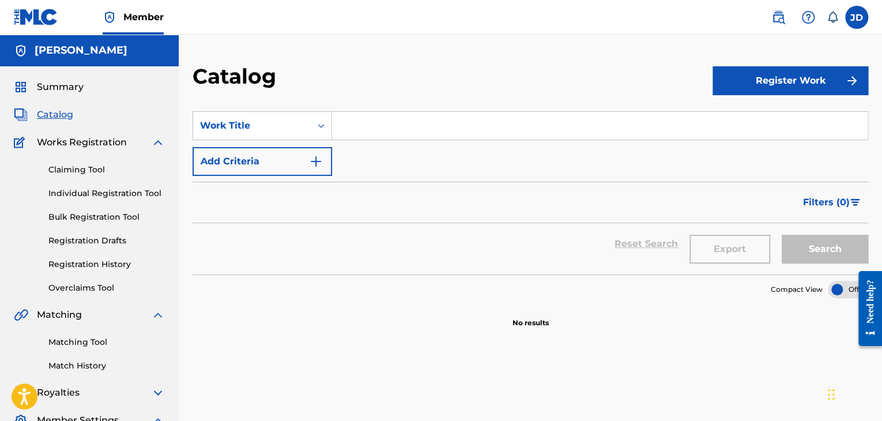
click at [145, 21] on span "Member" at bounding box center [143, 16] width 40 height 13
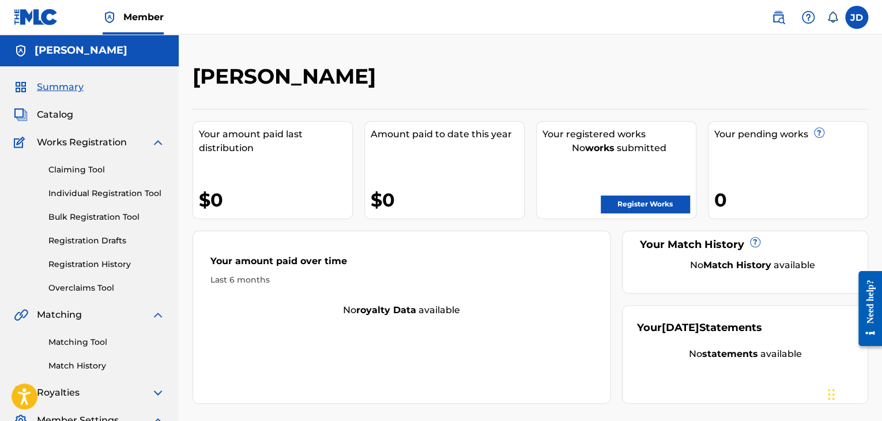
click at [71, 50] on h5 "Joel Desile" at bounding box center [81, 50] width 93 height 13
click at [802, 21] on img at bounding box center [808, 17] width 14 height 14
click at [811, 46] on link "Contact us" at bounding box center [808, 49] width 98 height 28
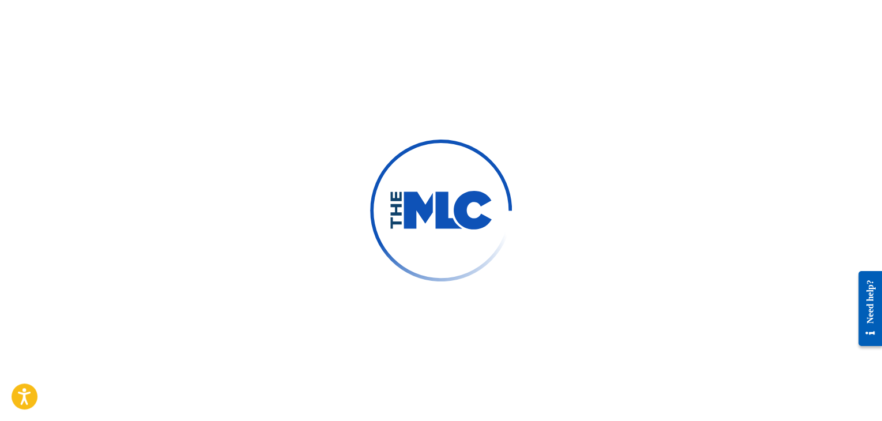
drag, startPoint x: 323, startPoint y: 214, endPoint x: 327, endPoint y: 208, distance: 7.8
click at [327, 208] on div at bounding box center [441, 210] width 882 height 421
click at [869, 316] on div "Need help?" at bounding box center [870, 301] width 16 height 44
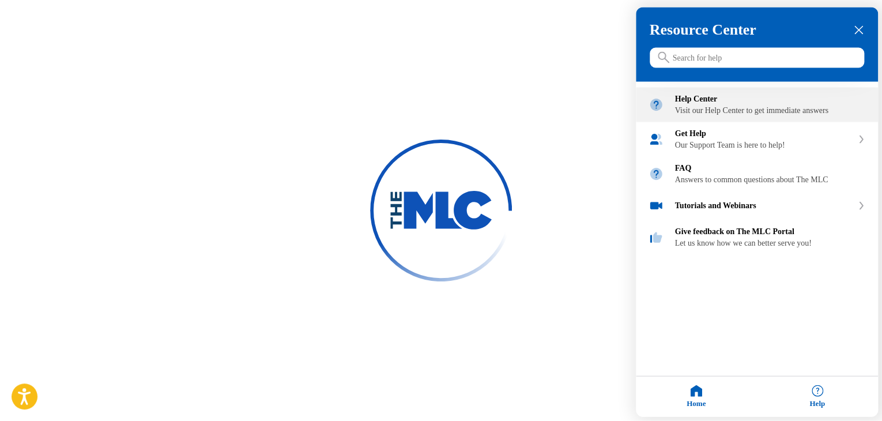
click at [756, 115] on div "Visit our Help Center to get immediate answers" at bounding box center [770, 110] width 190 height 9
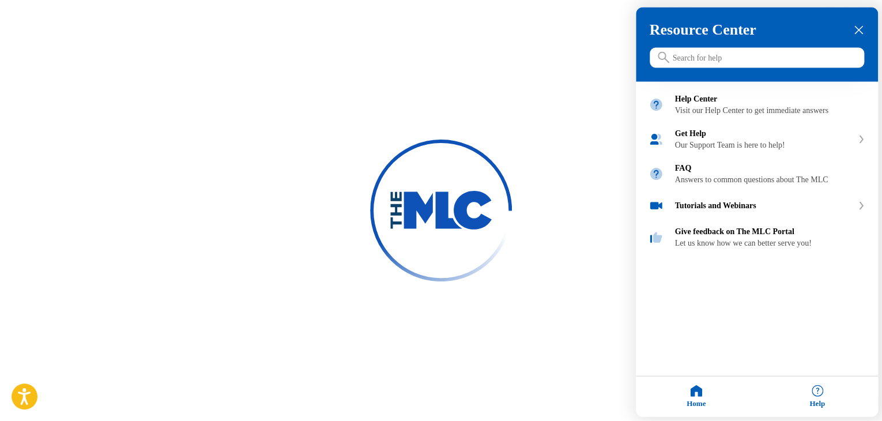
click at [862, 30] on icon "close resource center" at bounding box center [858, 30] width 9 height 9
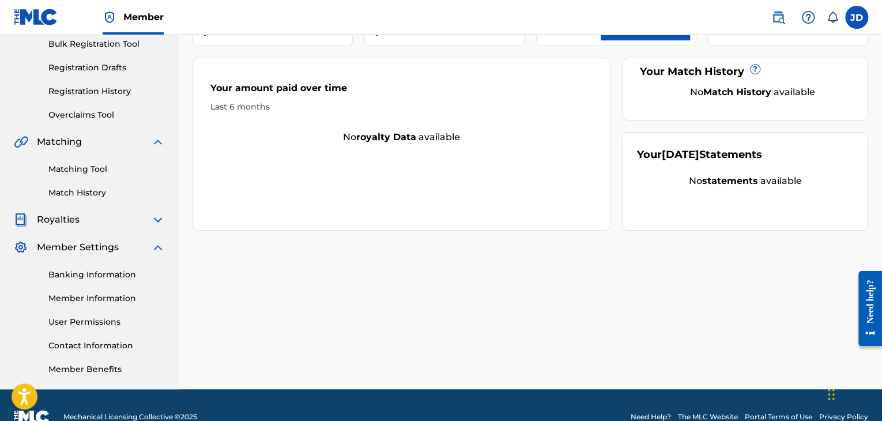
scroll to position [197, 0]
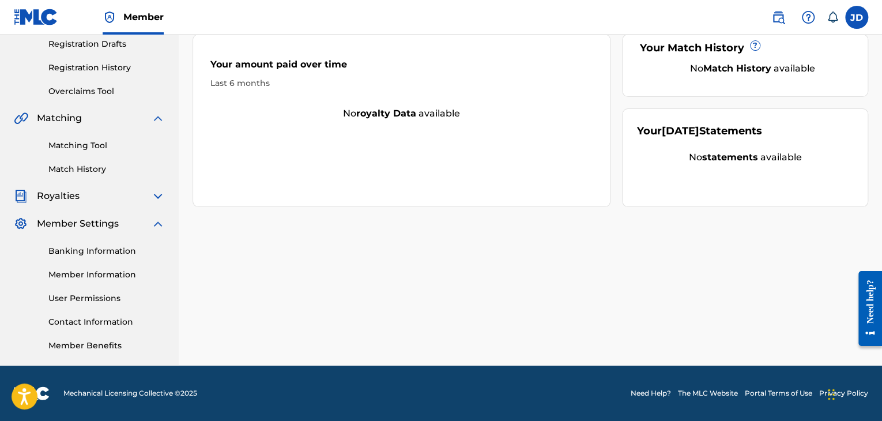
click at [92, 296] on link "User Permissions" at bounding box center [106, 298] width 116 height 12
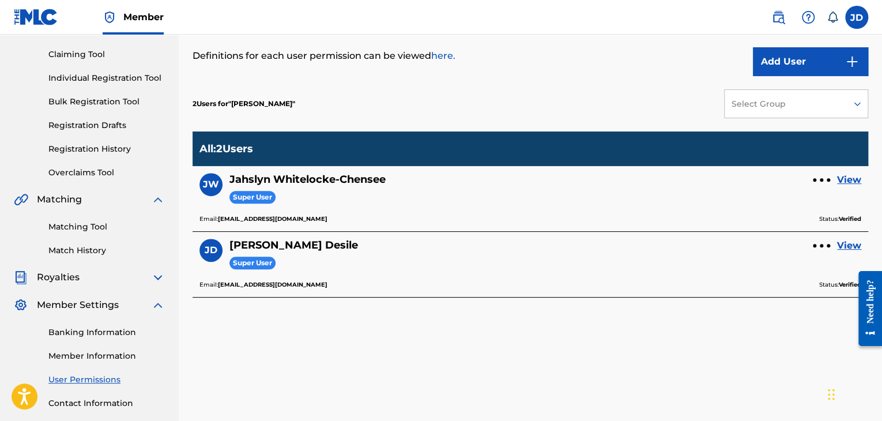
scroll to position [173, 0]
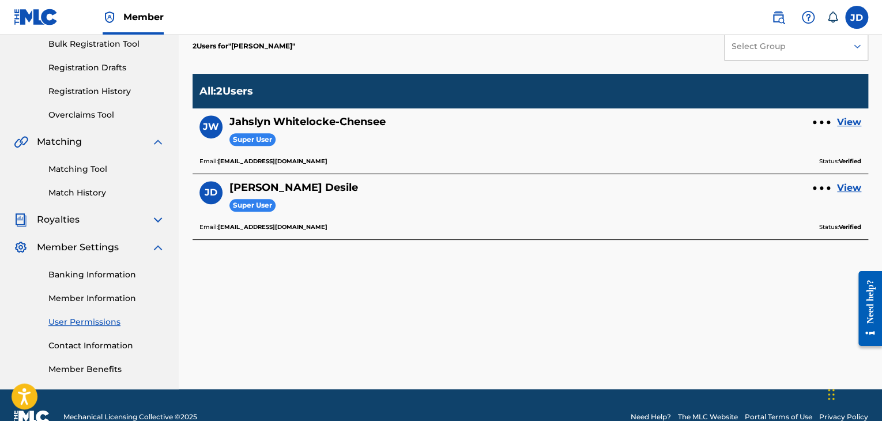
click at [843, 119] on link "View" at bounding box center [849, 122] width 24 height 14
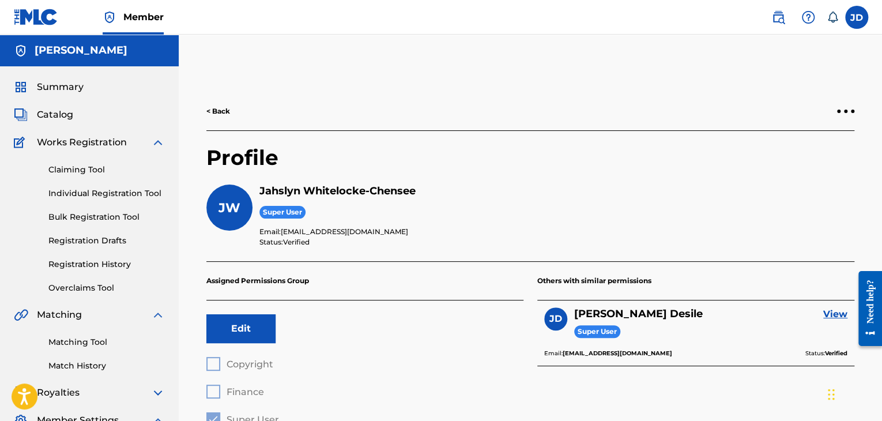
click at [75, 86] on span "Summary" at bounding box center [60, 87] width 47 height 14
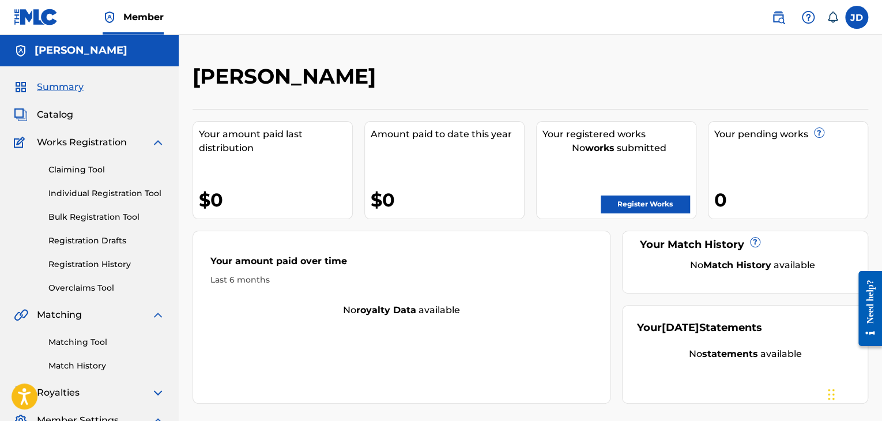
click at [58, 118] on span "Catalog" at bounding box center [55, 115] width 36 height 14
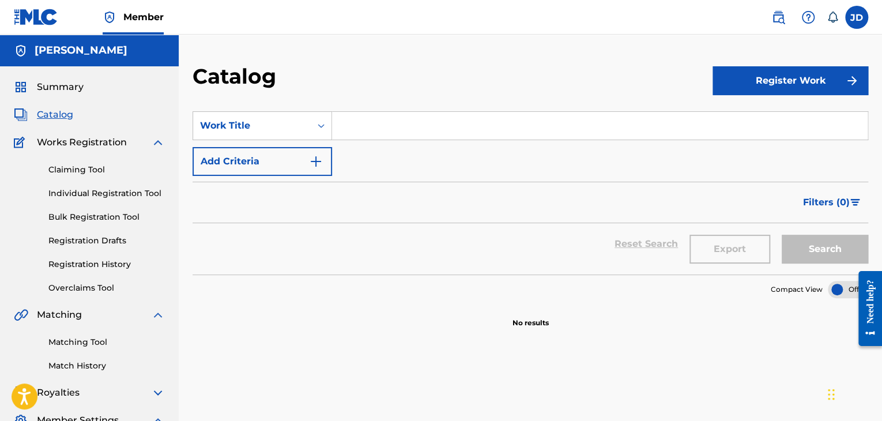
click at [71, 83] on span "Summary" at bounding box center [60, 87] width 47 height 14
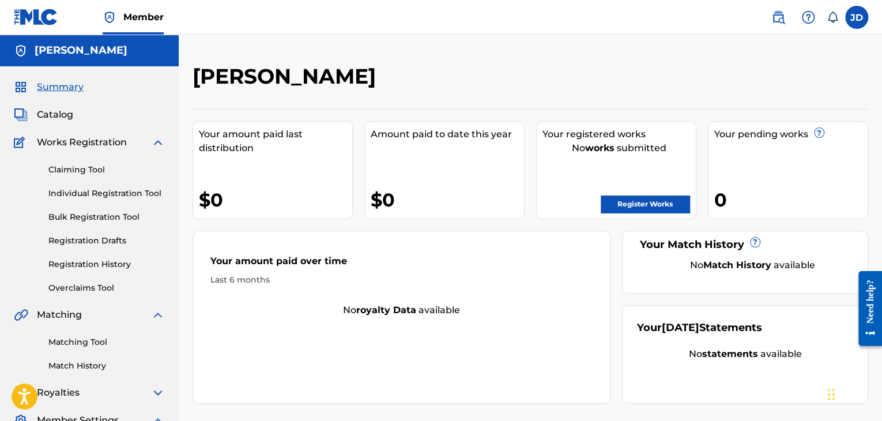
click at [59, 104] on div "Summary Catalog Works Registration Claiming Tool Individual Registration Tool B…" at bounding box center [89, 314] width 179 height 496
click at [58, 116] on span "Catalog" at bounding box center [55, 115] width 36 height 14
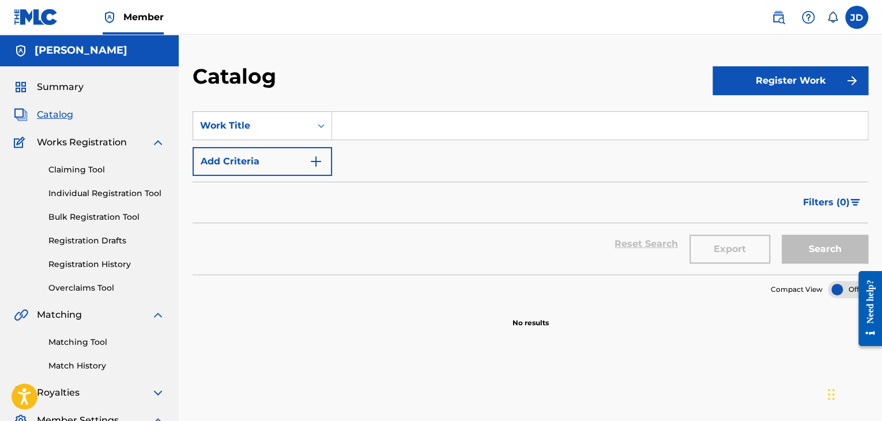
click at [388, 125] on input "Search Form" at bounding box center [599, 126] width 535 height 28
click at [320, 124] on icon "Search Form" at bounding box center [321, 126] width 12 height 12
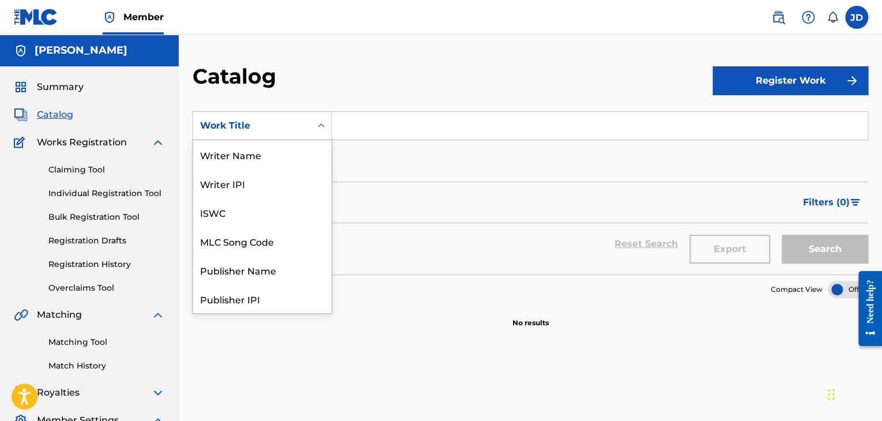
scroll to position [173, 0]
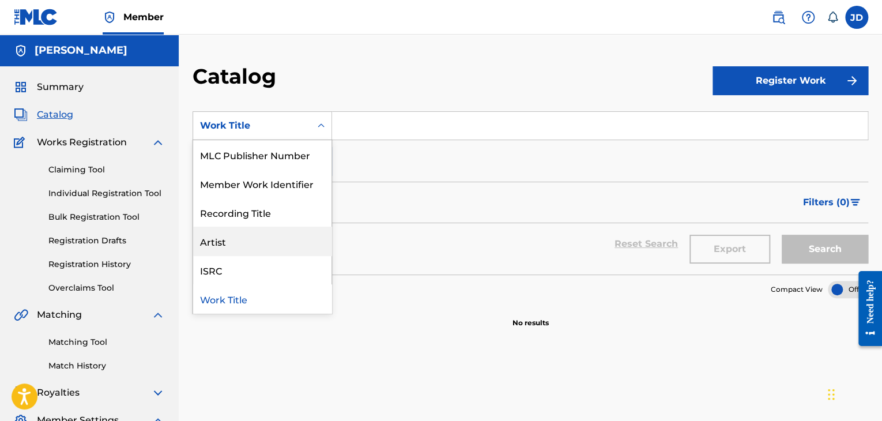
click at [295, 238] on div "Artist" at bounding box center [262, 240] width 138 height 29
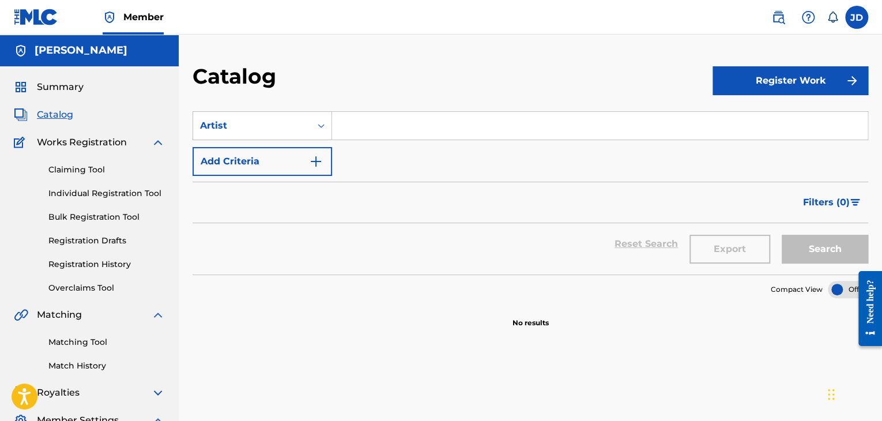
click at [306, 163] on button "Add Criteria" at bounding box center [261, 161] width 139 height 29
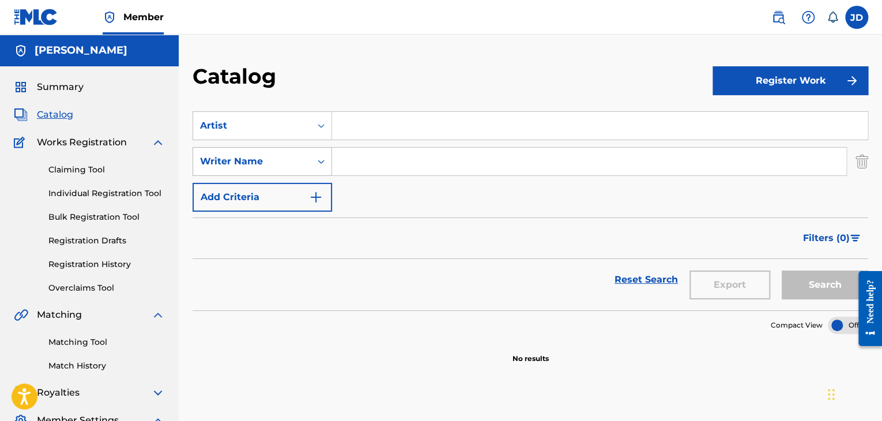
click at [299, 167] on div "Writer Name" at bounding box center [252, 161] width 118 height 22
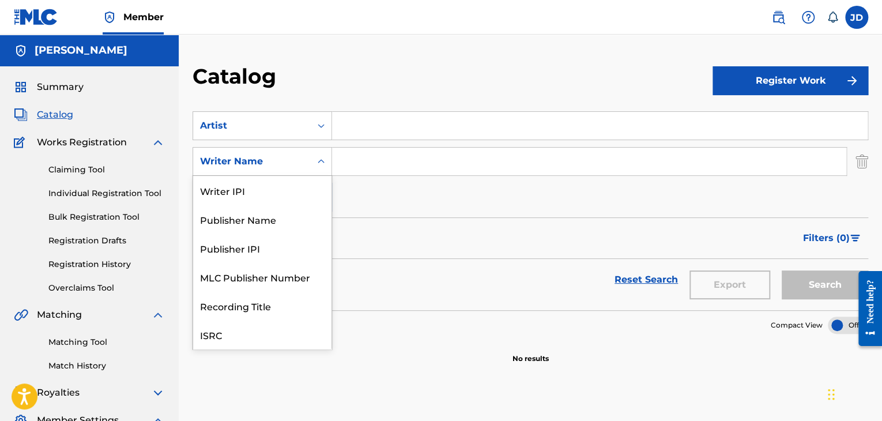
scroll to position [29, 0]
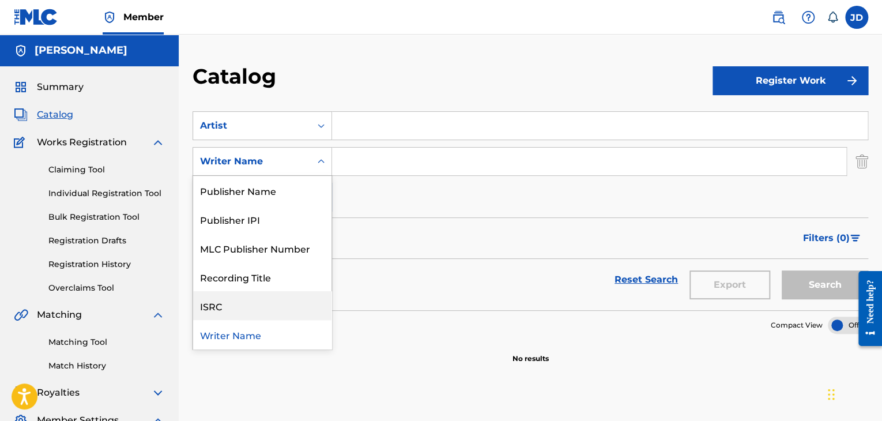
click at [277, 307] on div "ISRC" at bounding box center [262, 305] width 138 height 29
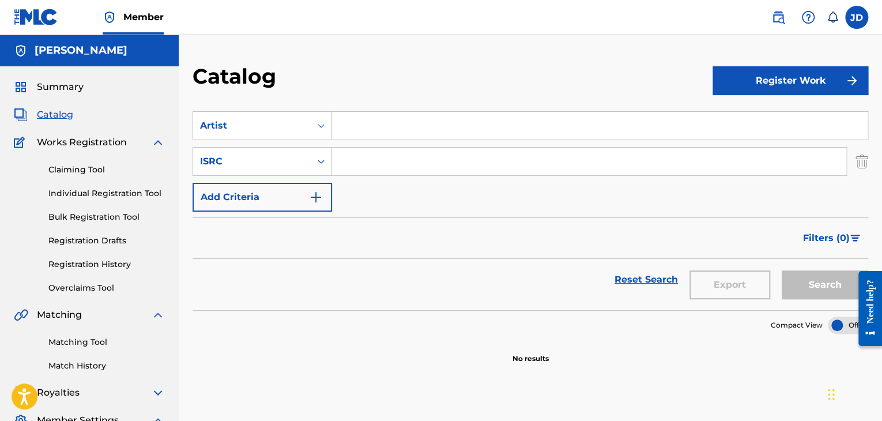
click at [310, 201] on img "Search Form" at bounding box center [316, 197] width 14 height 14
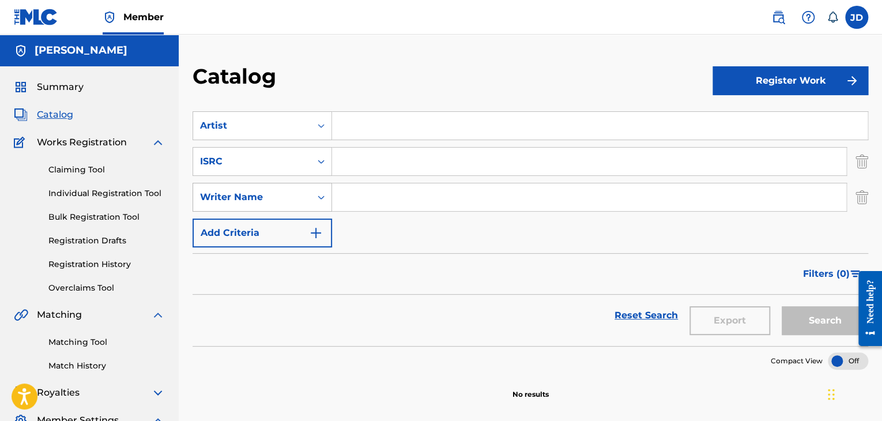
click at [307, 203] on div "Writer Name" at bounding box center [252, 197] width 118 height 22
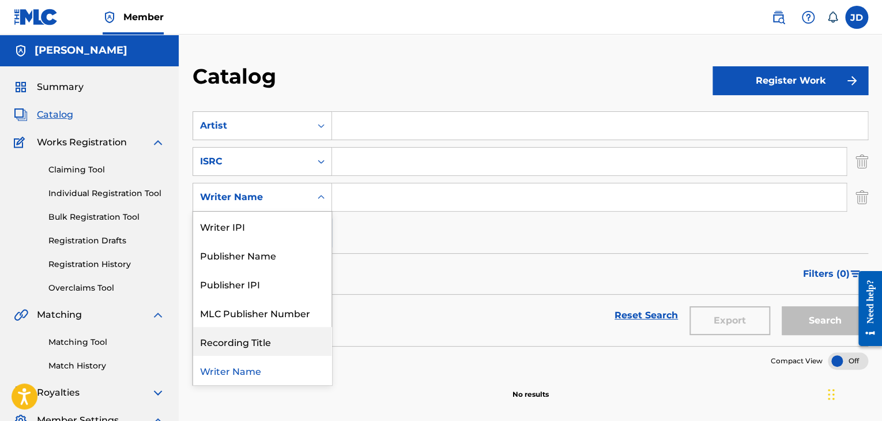
click at [241, 345] on div "Recording Title" at bounding box center [262, 341] width 138 height 29
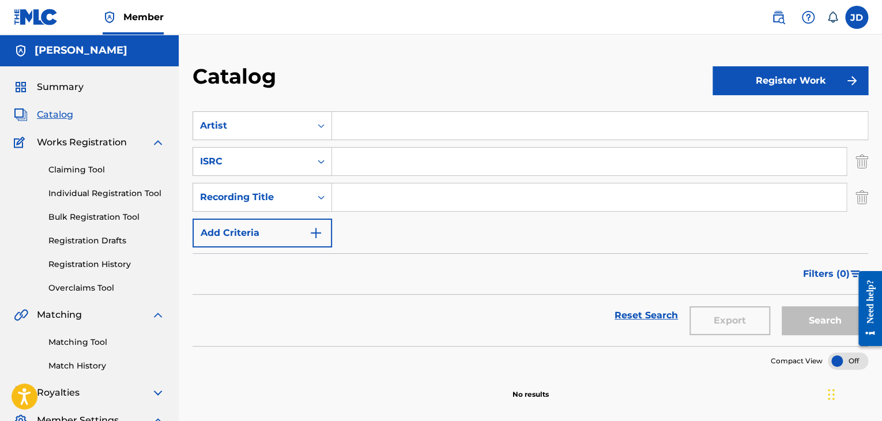
click at [299, 229] on button "Add Criteria" at bounding box center [261, 232] width 139 height 29
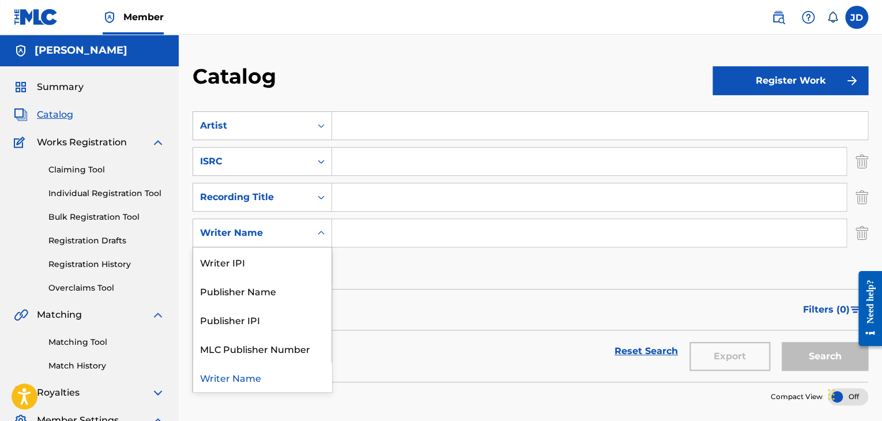
click at [302, 232] on div "Writer Name" at bounding box center [252, 233] width 104 height 14
click at [267, 375] on div "Writer Name" at bounding box center [262, 376] width 138 height 29
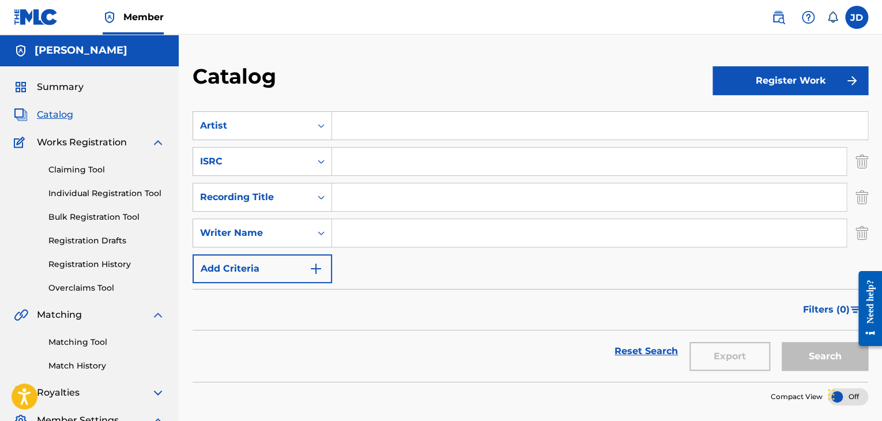
click at [303, 270] on button "Add Criteria" at bounding box center [261, 268] width 139 height 29
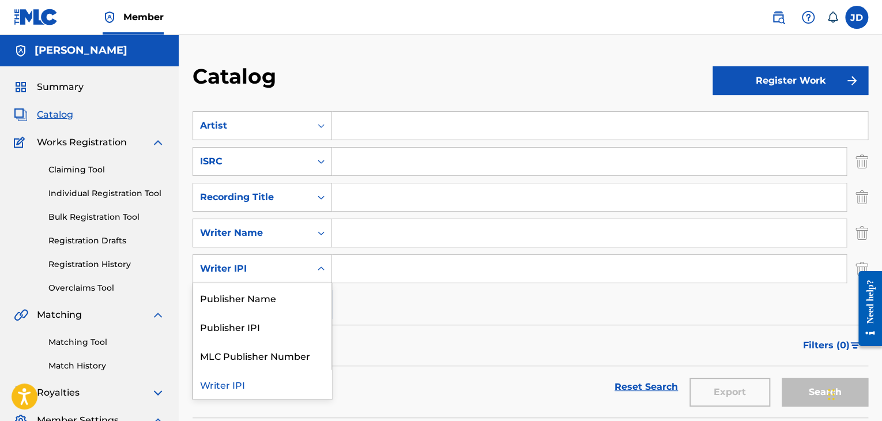
click at [307, 258] on div "Writer IPI" at bounding box center [252, 269] width 118 height 22
click at [278, 195] on div "Recording Title" at bounding box center [252, 197] width 104 height 14
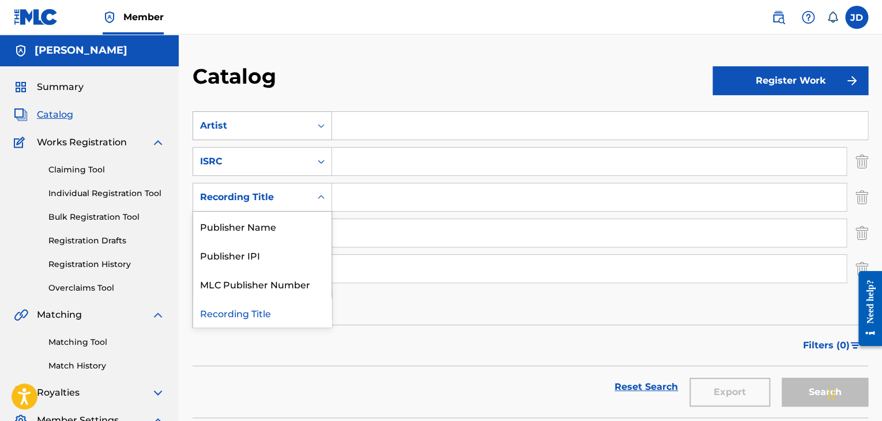
click at [276, 130] on div "Artist" at bounding box center [252, 126] width 104 height 14
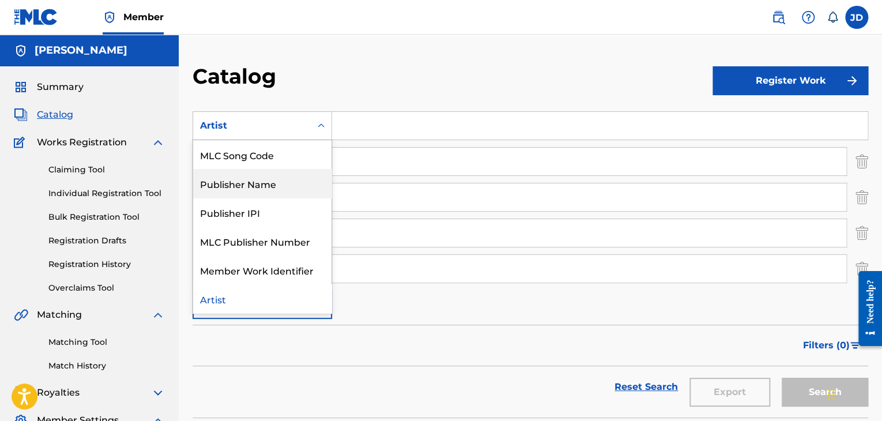
scroll to position [0, 0]
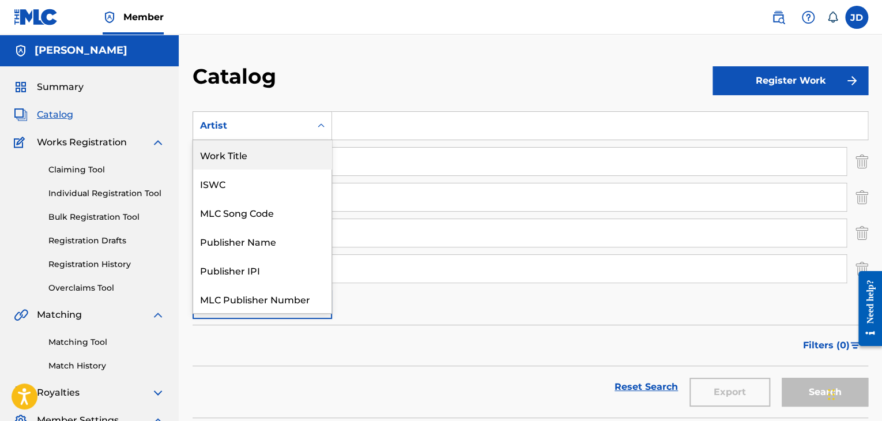
click at [258, 163] on div "Work Title" at bounding box center [262, 154] width 138 height 29
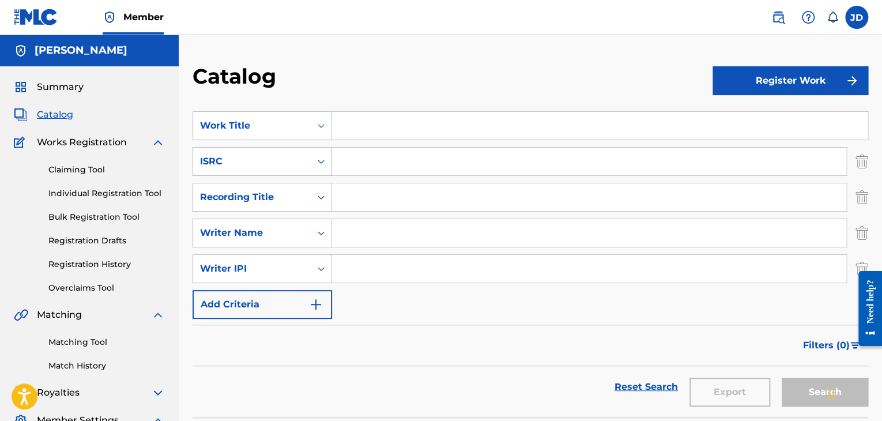
click at [259, 169] on div "ISRC" at bounding box center [252, 161] width 118 height 22
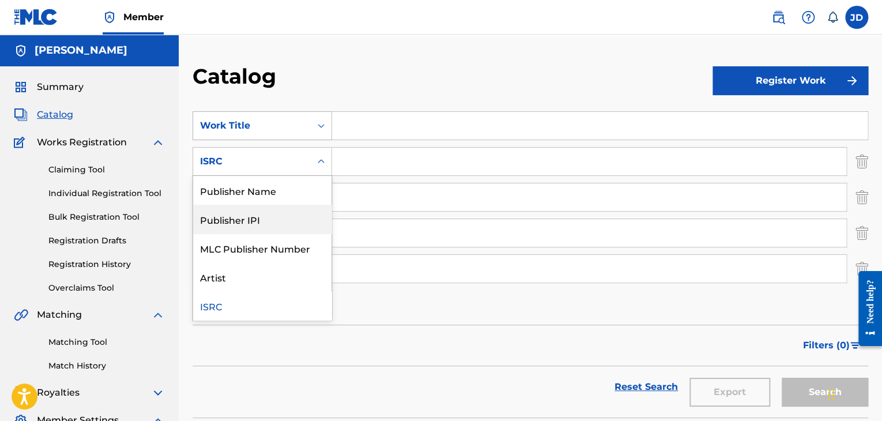
click at [288, 131] on div "Work Title" at bounding box center [252, 126] width 104 height 14
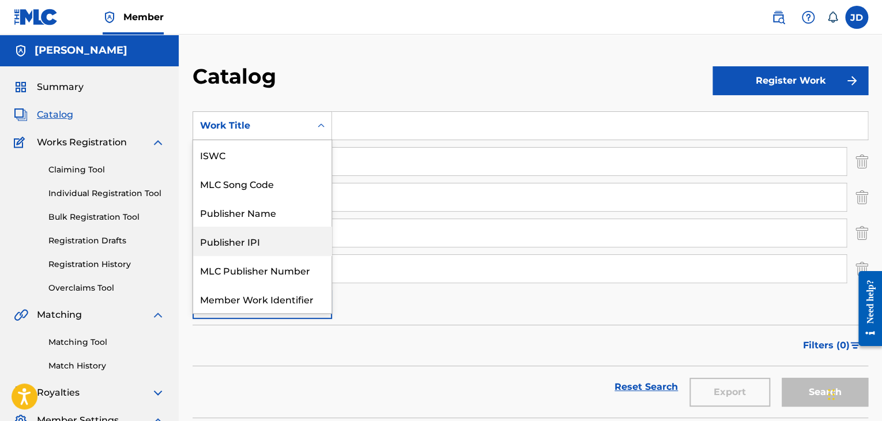
scroll to position [58, 0]
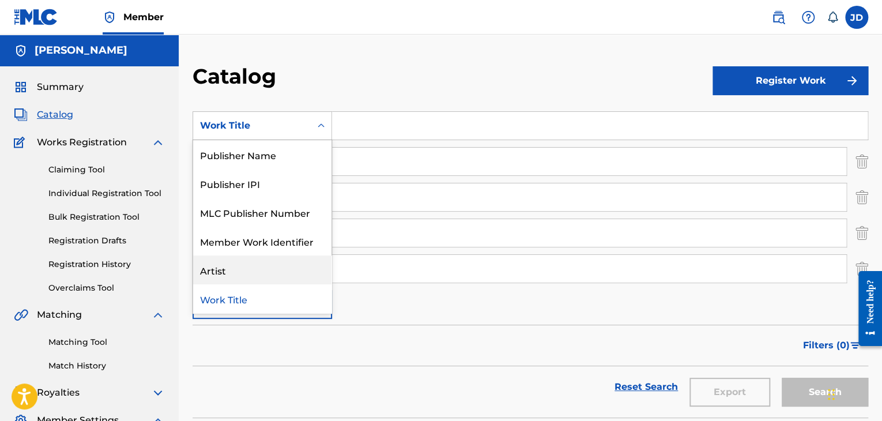
click at [260, 279] on div "Artist" at bounding box center [262, 269] width 138 height 29
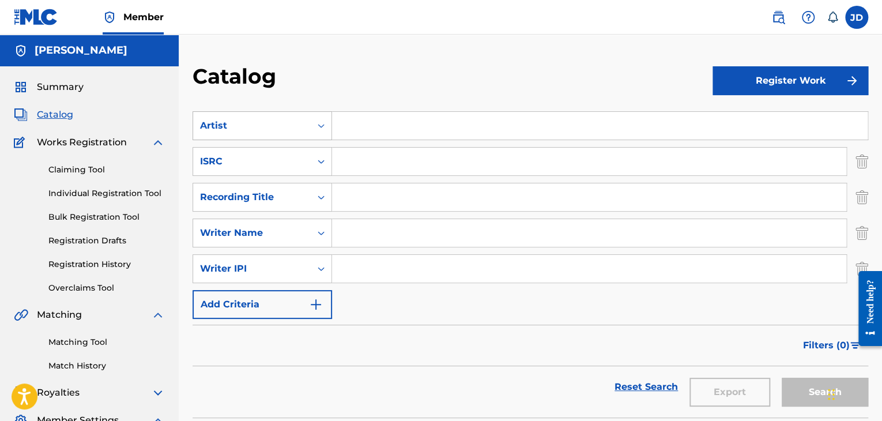
click at [295, 122] on div "Artist" at bounding box center [252, 126] width 104 height 14
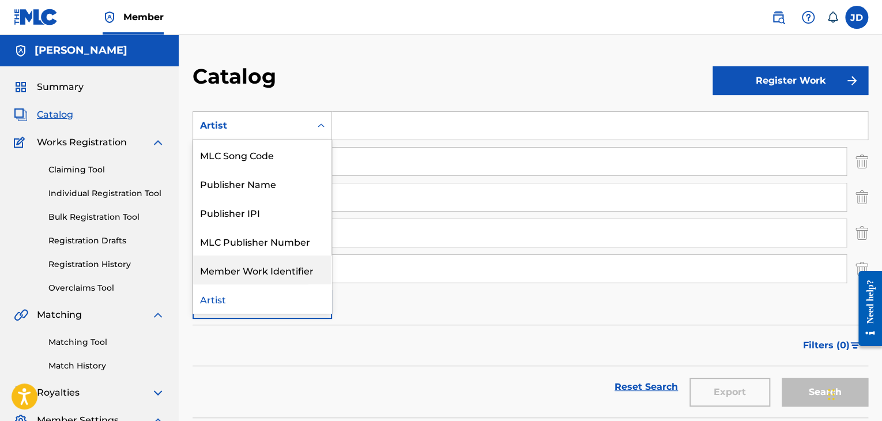
scroll to position [0, 0]
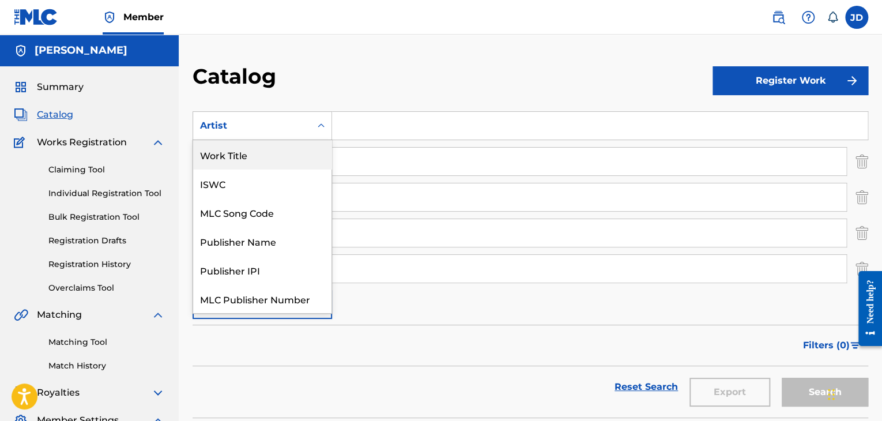
click at [265, 164] on div "Work Title" at bounding box center [262, 154] width 138 height 29
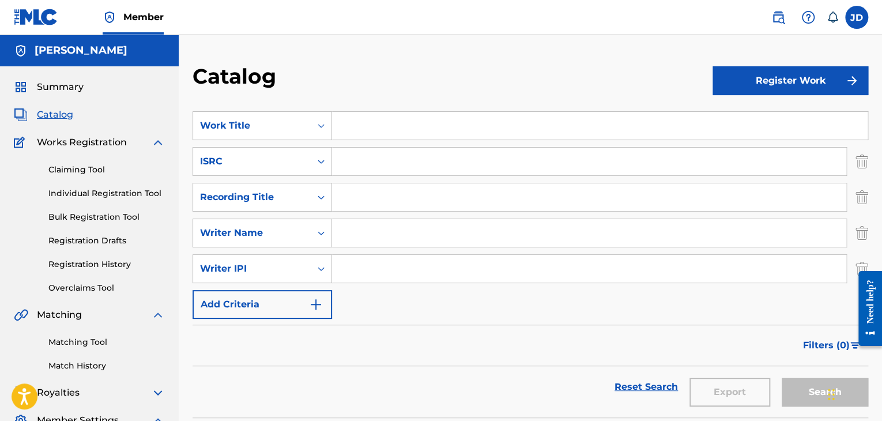
click at [265, 164] on div "ISRC" at bounding box center [252, 161] width 104 height 14
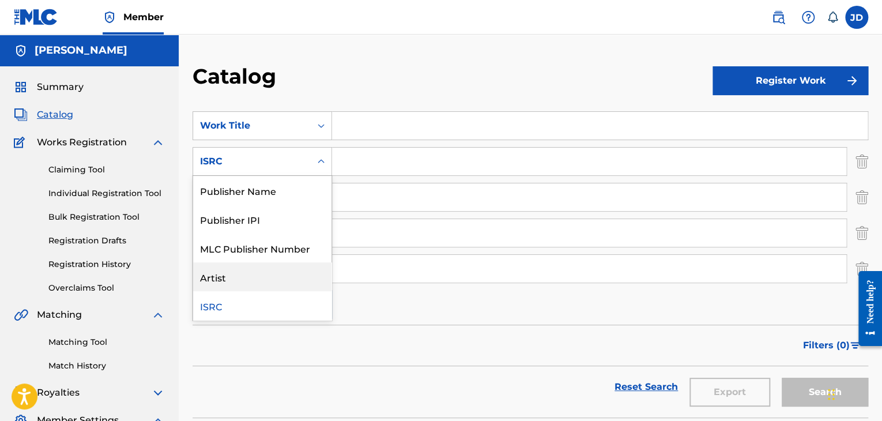
click at [253, 270] on div "Artist" at bounding box center [262, 276] width 138 height 29
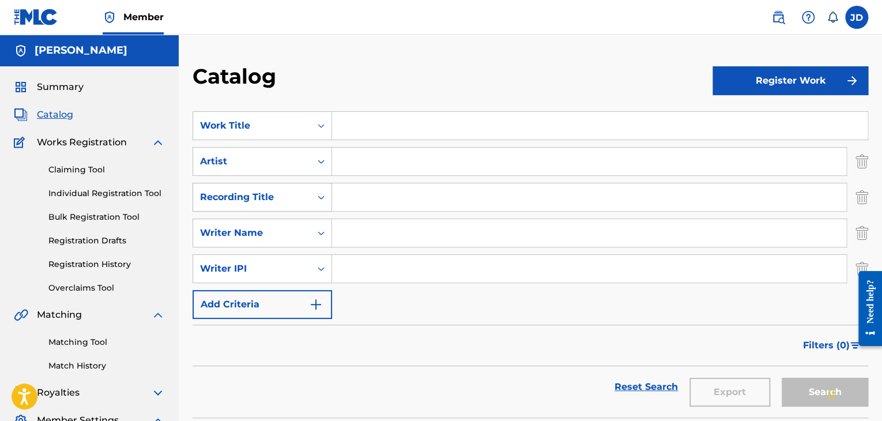
click at [270, 190] on div "Recording Title" at bounding box center [252, 197] width 104 height 14
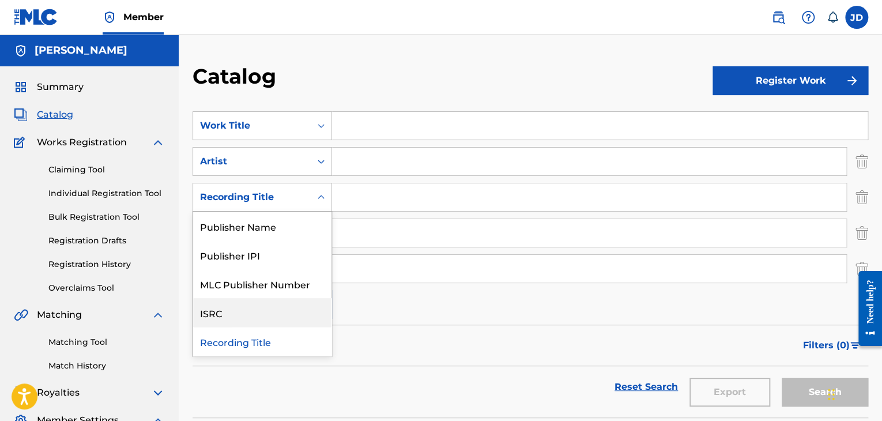
click at [268, 308] on div "ISRC" at bounding box center [262, 312] width 138 height 29
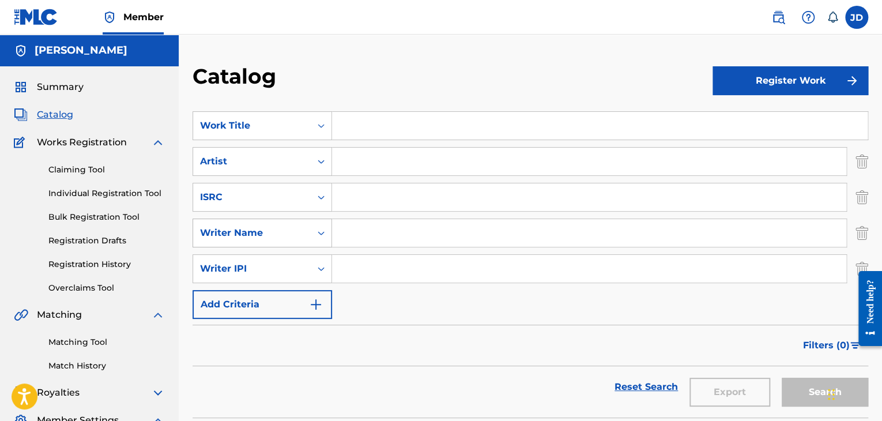
click at [256, 235] on div "Writer Name" at bounding box center [252, 233] width 104 height 14
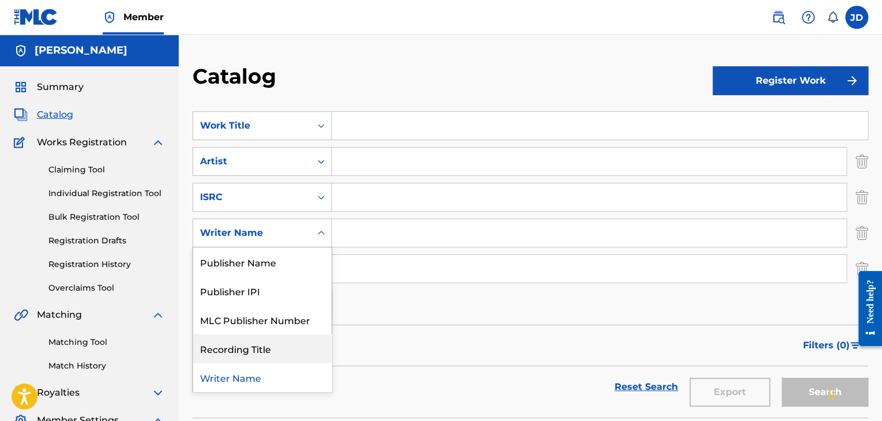
click at [244, 341] on div "Recording Title" at bounding box center [262, 348] width 138 height 29
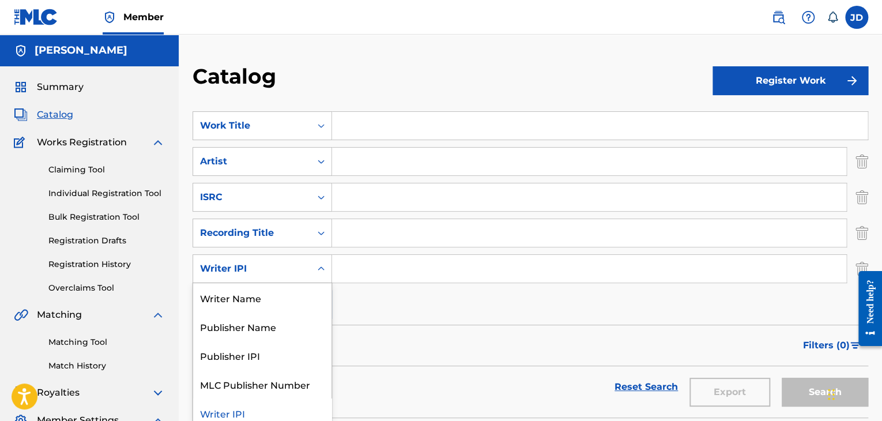
scroll to position [7, 0]
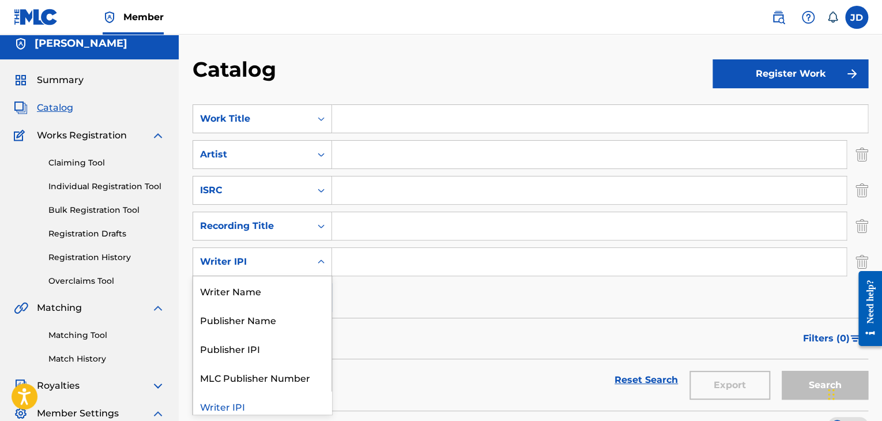
click at [270, 270] on div "Writer IPI" at bounding box center [252, 262] width 118 height 22
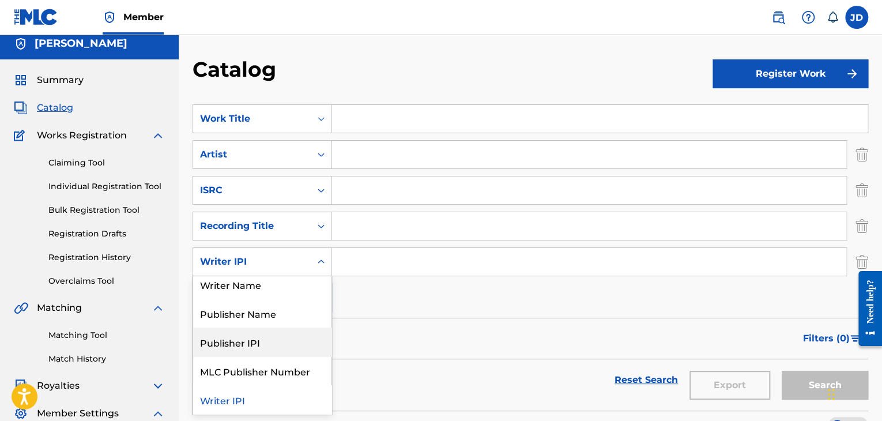
scroll to position [0, 0]
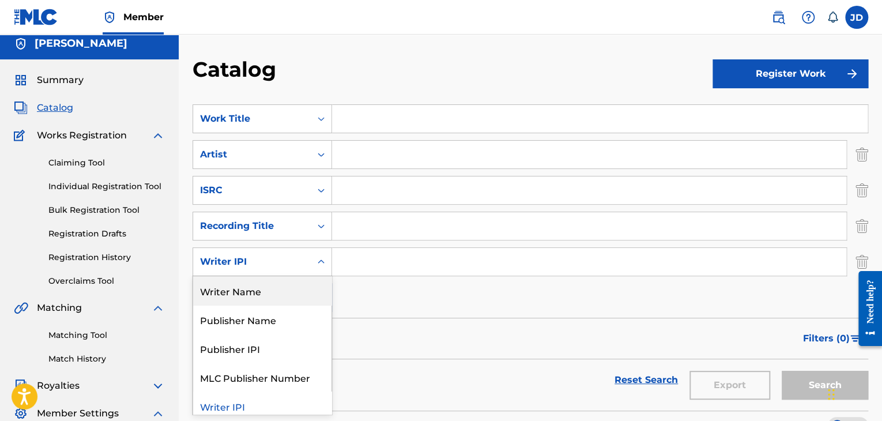
click at [275, 289] on div "Writer Name" at bounding box center [262, 290] width 138 height 29
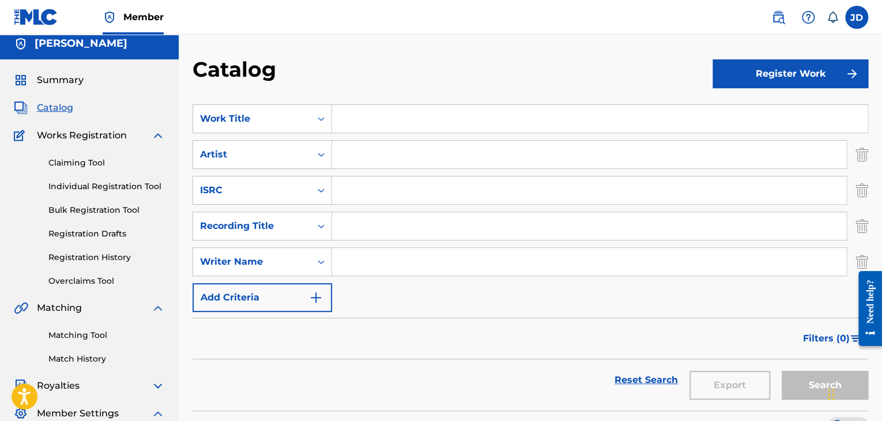
click at [270, 290] on button "Add Criteria" at bounding box center [261, 297] width 139 height 29
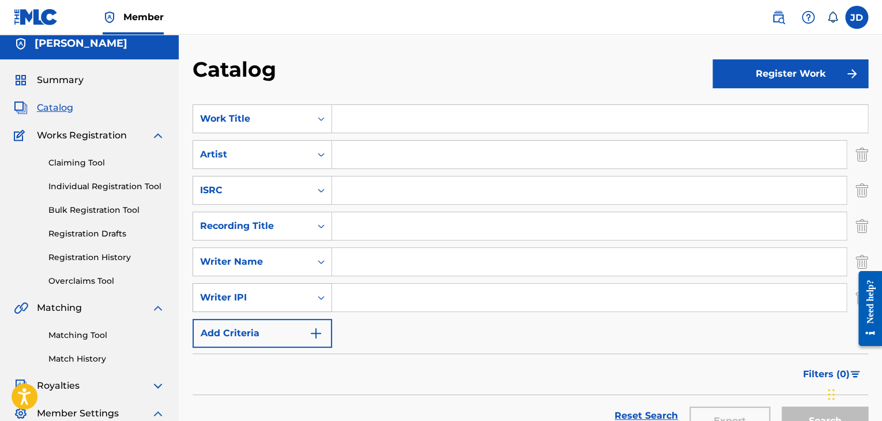
click at [274, 304] on div "Writer IPI" at bounding box center [261, 297] width 139 height 29
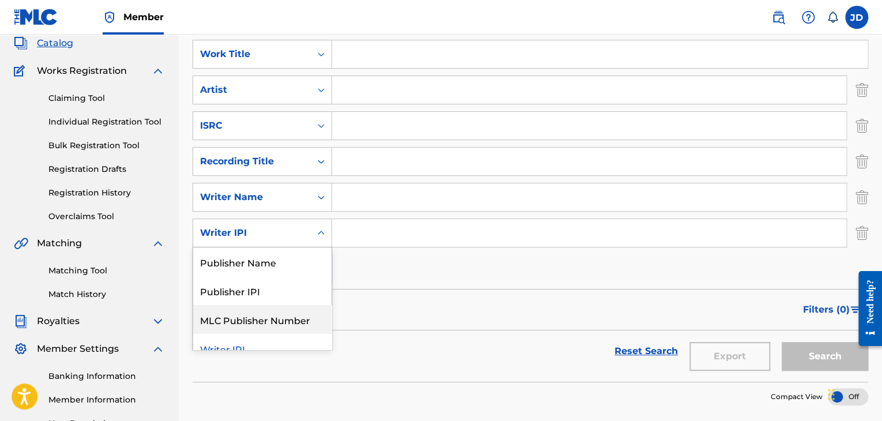
scroll to position [13, 0]
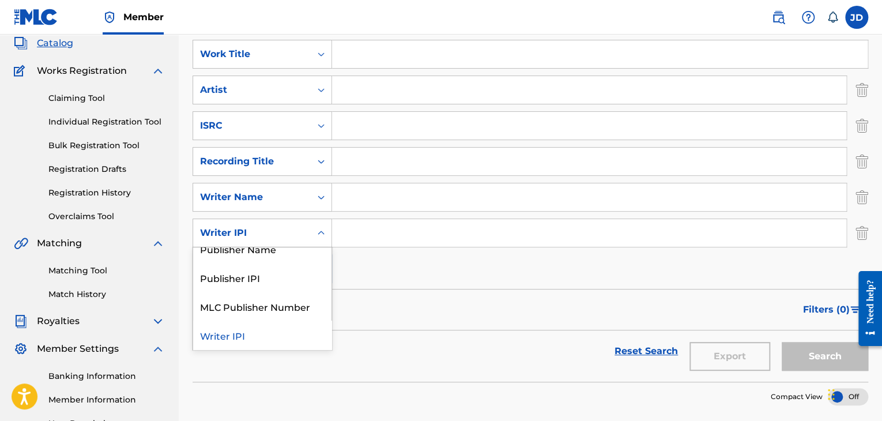
click at [266, 342] on div "Writer IPI" at bounding box center [262, 334] width 138 height 29
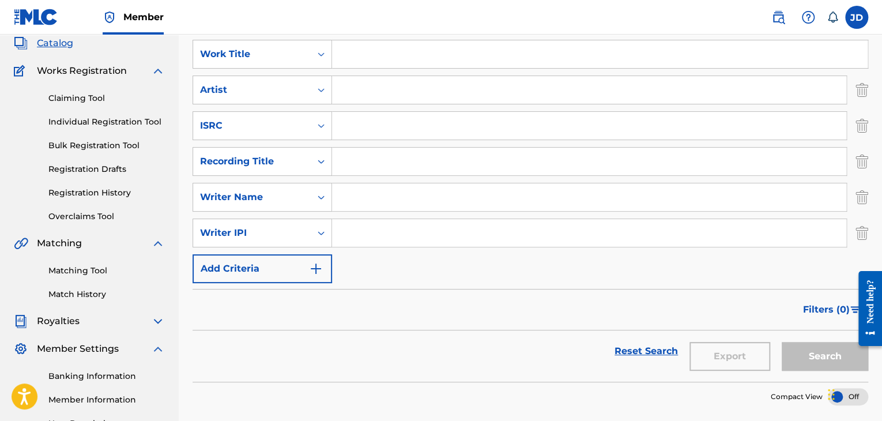
click at [258, 267] on button "Add Criteria" at bounding box center [261, 268] width 139 height 29
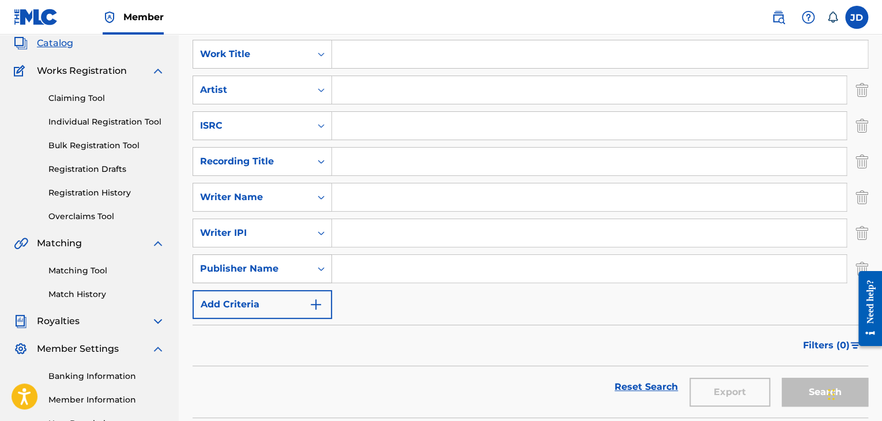
click at [265, 271] on div "Publisher Name" at bounding box center [252, 269] width 104 height 14
click at [400, 315] on div "SearchWithCriteria7fd0f0ea-4ff5-4464-8a2e-c8f44e7c9bc3 Work Title SearchWithCri…" at bounding box center [529, 179] width 675 height 279
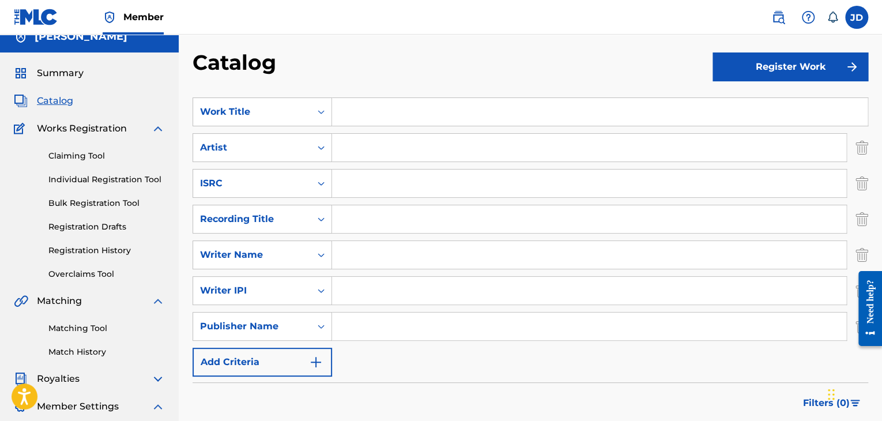
scroll to position [0, 0]
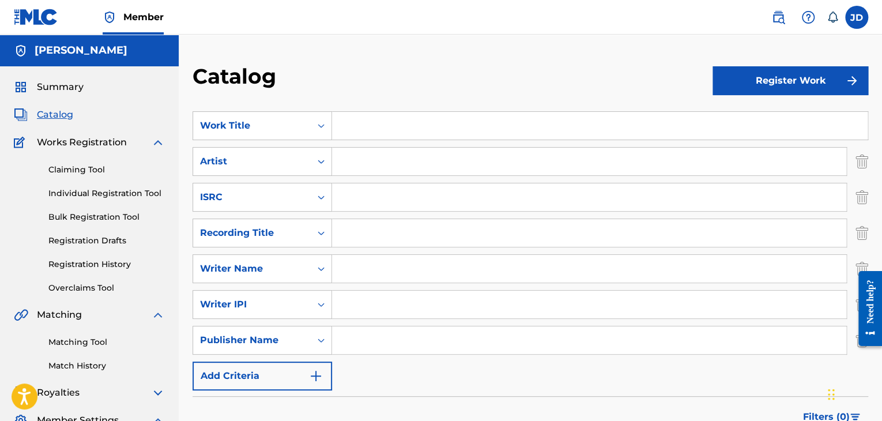
click at [811, 24] on div at bounding box center [807, 17] width 23 height 23
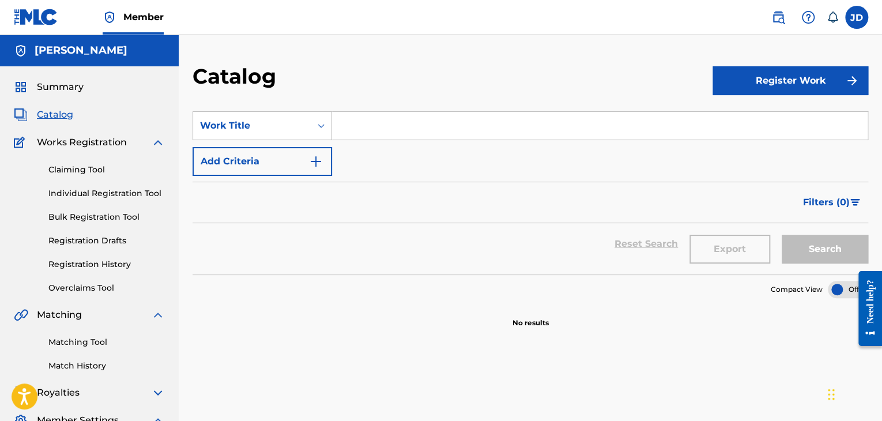
click at [59, 84] on span "Summary" at bounding box center [60, 87] width 47 height 14
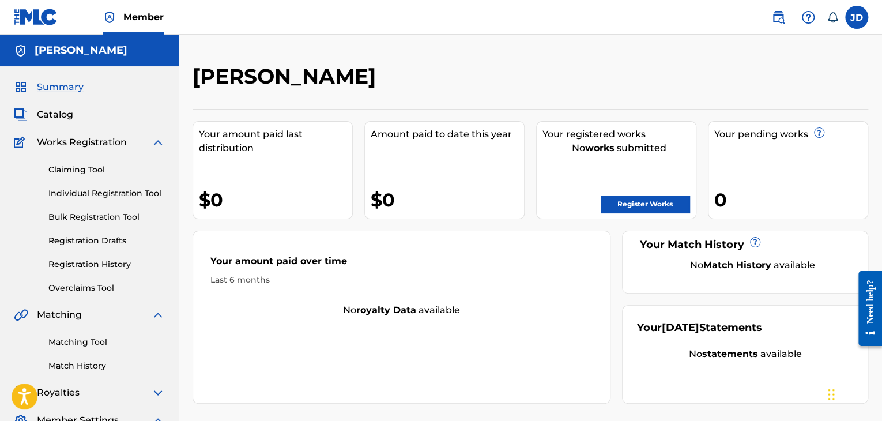
click at [855, 24] on label at bounding box center [856, 17] width 23 height 23
click at [856, 17] on input "[PERSON_NAME] [EMAIL_ADDRESS][DOMAIN_NAME] Notification Preferences Profile Log…" at bounding box center [856, 17] width 0 height 0
click at [855, 21] on div "JD JD Joel Desile sarealtv@gmail.com Notification Preferences Profile Log out" at bounding box center [856, 17] width 23 height 23
click at [852, 25] on label at bounding box center [856, 17] width 23 height 23
click at [856, 17] on input "[PERSON_NAME] [EMAIL_ADDRESS][DOMAIN_NAME] Notification Preferences Profile Log…" at bounding box center [856, 17] width 0 height 0
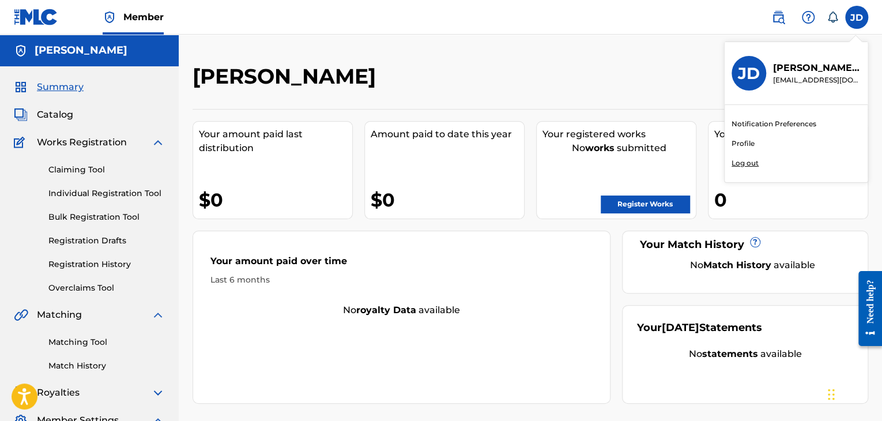
click at [749, 145] on link "Profile" at bounding box center [742, 143] width 23 height 10
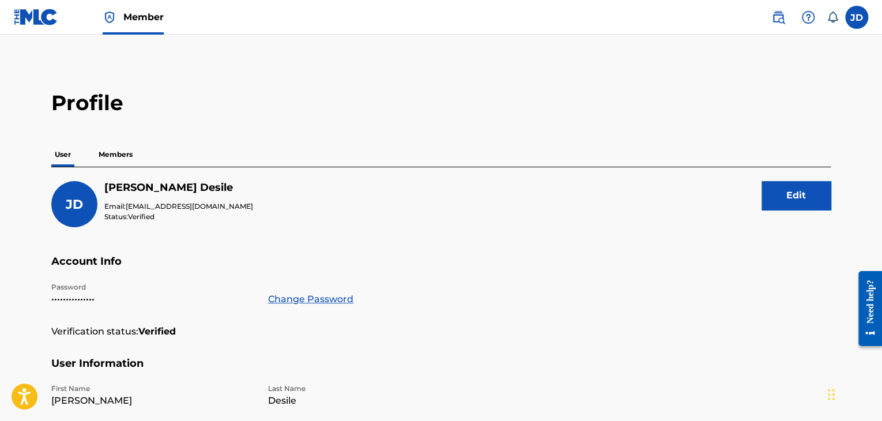
click at [122, 158] on p "Members" at bounding box center [115, 154] width 41 height 24
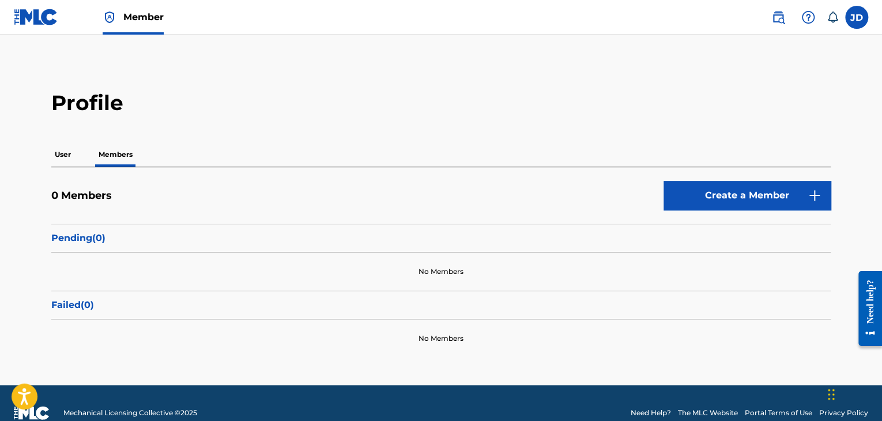
click at [742, 202] on link "Create a Member" at bounding box center [746, 195] width 167 height 29
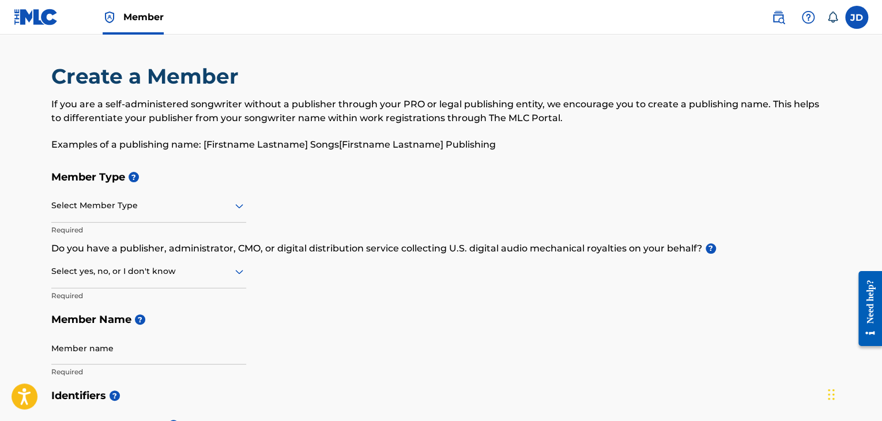
click at [48, 17] on img at bounding box center [36, 17] width 44 height 17
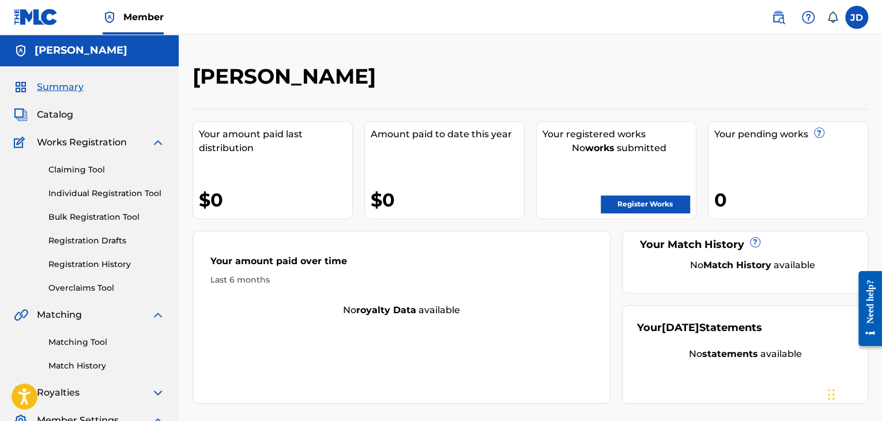
click at [779, 21] on img at bounding box center [778, 17] width 14 height 14
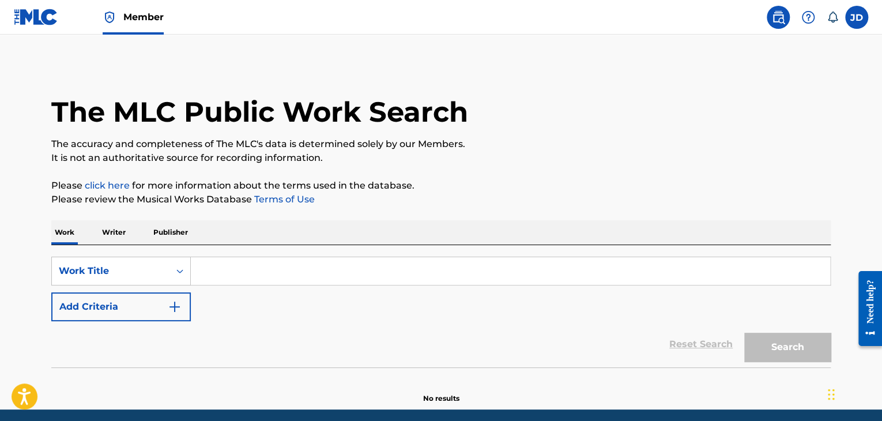
click at [295, 265] on input "Search Form" at bounding box center [510, 271] width 639 height 28
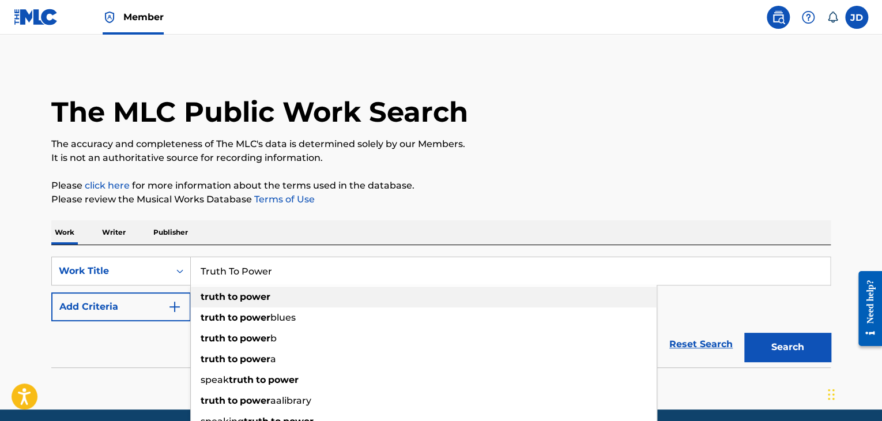
click at [266, 297] on strong "power" at bounding box center [255, 296] width 31 height 11
type input "truth to power"
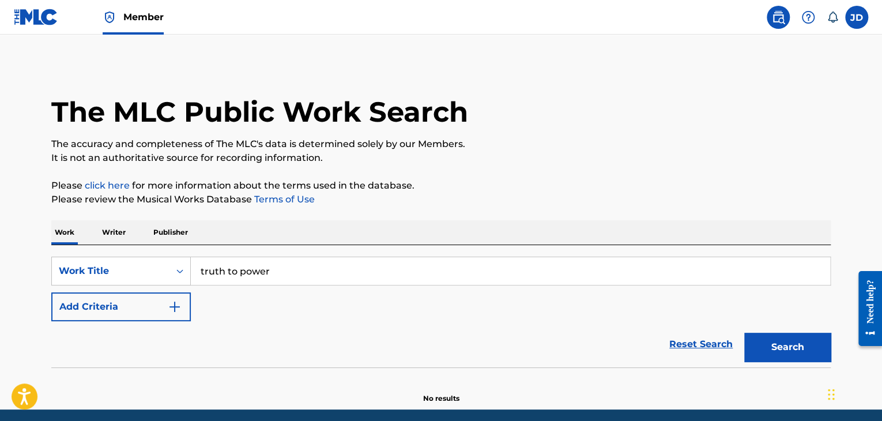
click at [779, 354] on button "Search" at bounding box center [787, 347] width 86 height 29
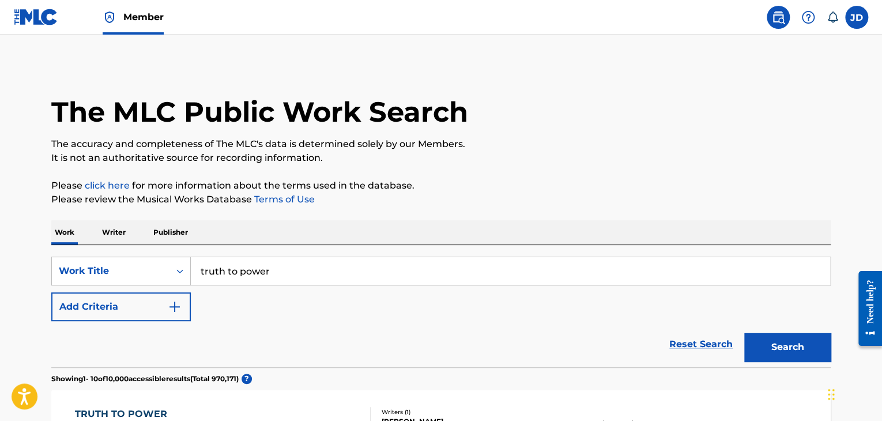
click at [152, 308] on button "Add Criteria" at bounding box center [120, 306] width 139 height 29
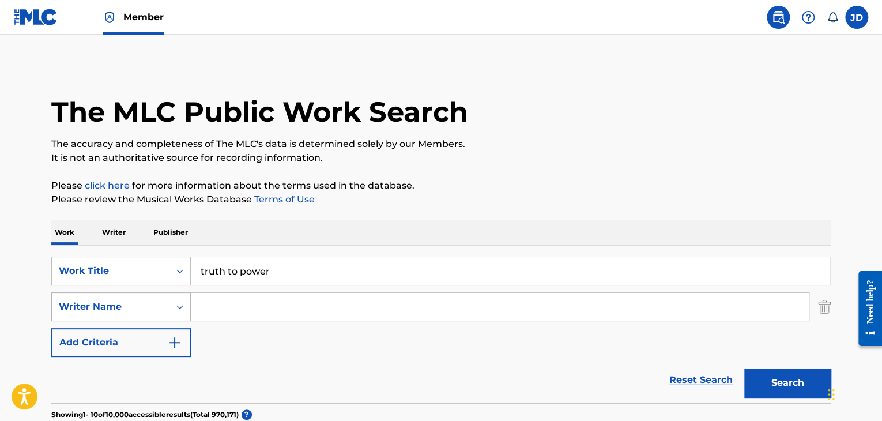
click at [151, 305] on div "Writer Name" at bounding box center [120, 306] width 139 height 29
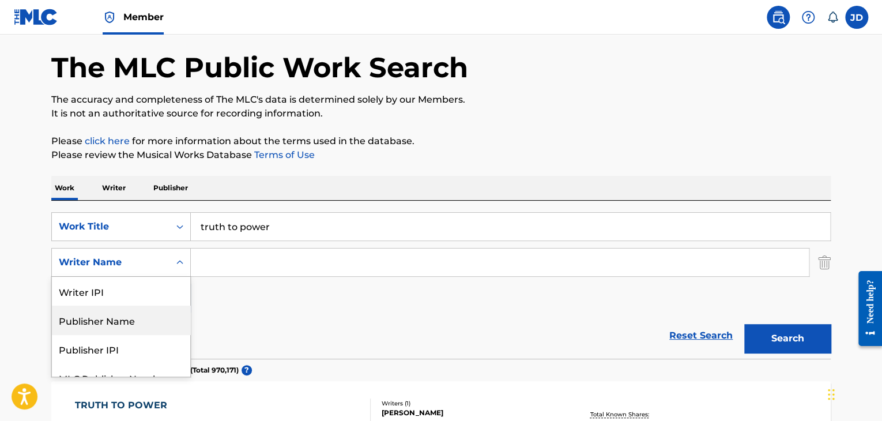
click at [247, 278] on div "SearchWithCriteria379a49c3-c729-4671-bbb9-f8ff3d0eb949 Work Title truth to powe…" at bounding box center [440, 262] width 779 height 100
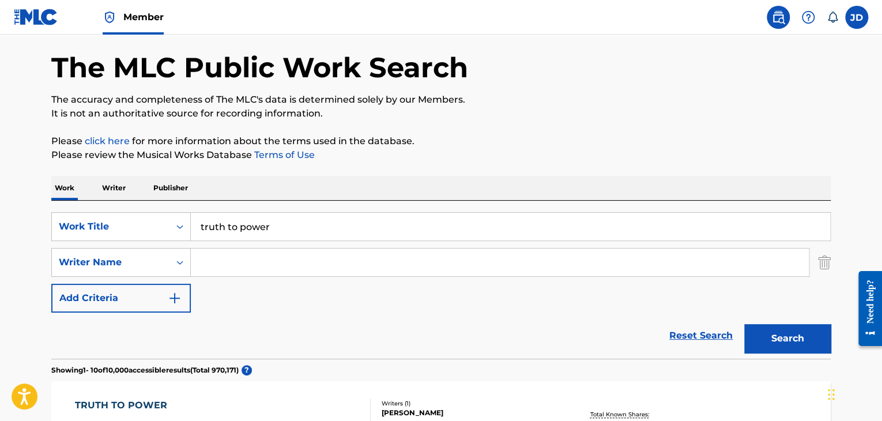
click at [226, 259] on input "Search Form" at bounding box center [500, 262] width 618 height 28
click at [272, 224] on input "truth to power" at bounding box center [510, 227] width 639 height 28
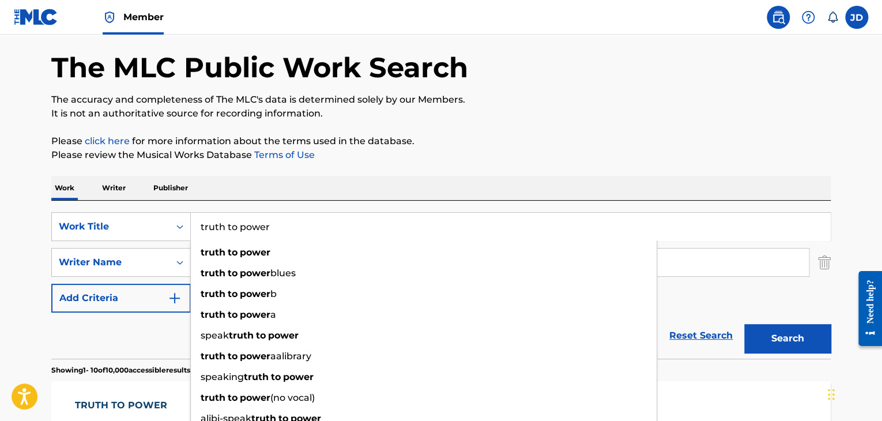
click at [272, 224] on input "truth to power" at bounding box center [510, 227] width 639 height 28
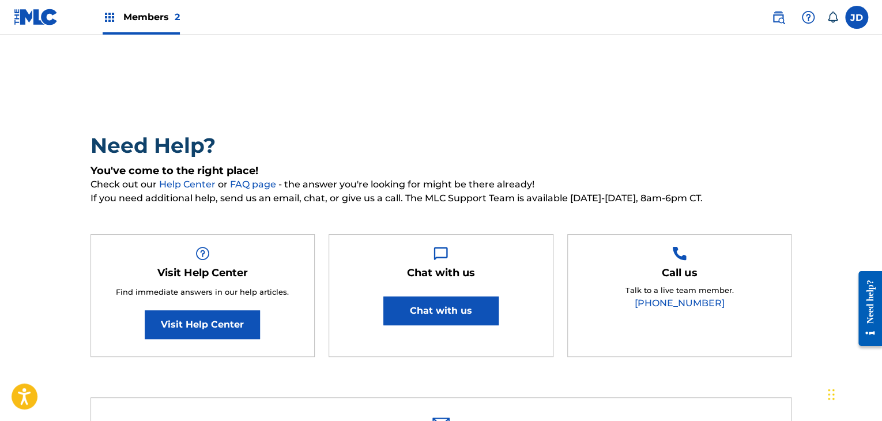
click at [856, 11] on label at bounding box center [856, 17] width 23 height 23
click at [856, 17] on input "[PERSON_NAME] [EMAIL_ADDRESS][DOMAIN_NAME] Notification Preferences Profile Log…" at bounding box center [856, 17] width 0 height 0
